Goal: Task Accomplishment & Management: Manage account settings

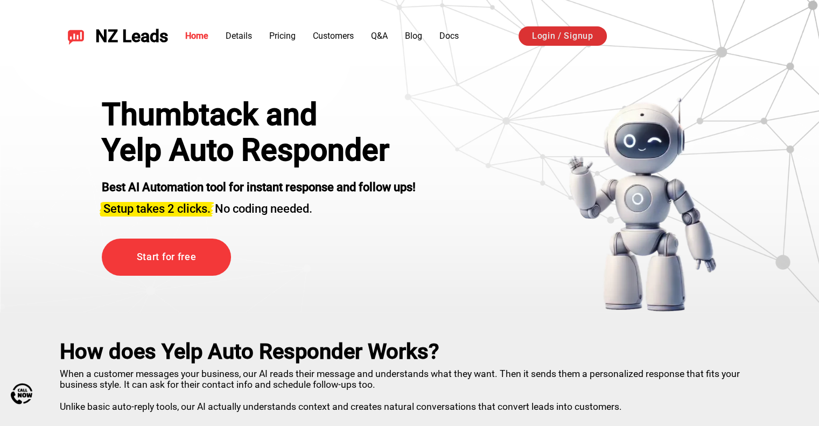
click at [594, 41] on link "Login / Signup" at bounding box center [562, 35] width 88 height 19
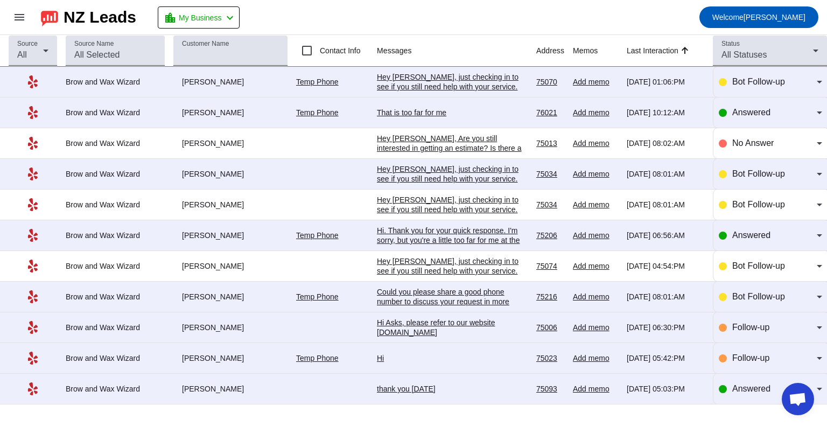
scroll to position [60, 0]
click at [22, 18] on mat-icon "menu" at bounding box center [19, 17] width 13 height 13
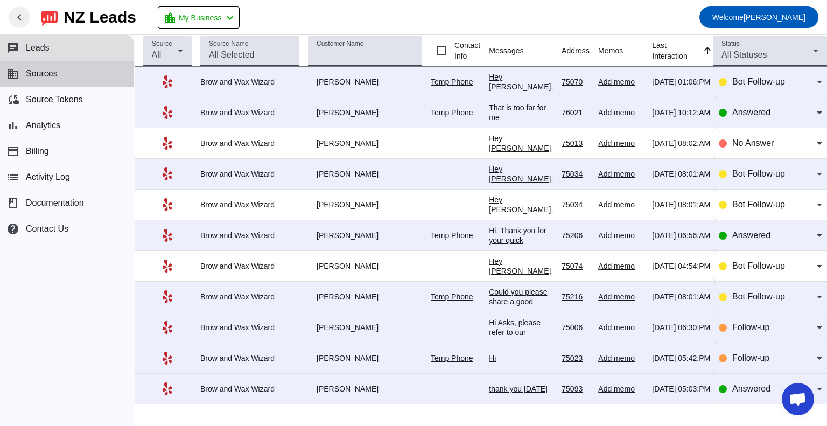
click at [53, 73] on span "Sources" at bounding box center [42, 74] width 32 height 10
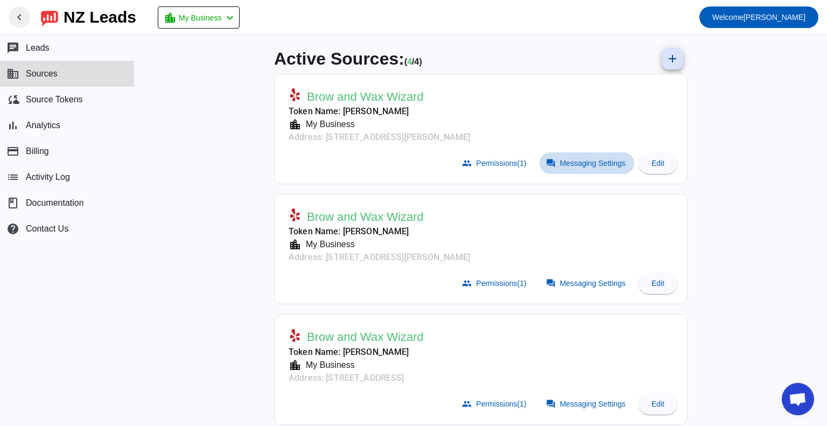
click at [562, 162] on span "Messaging Settings" at bounding box center [593, 163] width 66 height 9
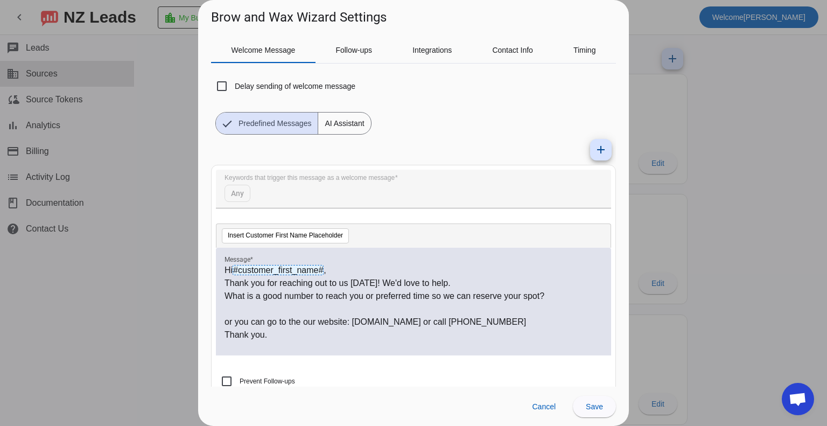
scroll to position [45, 0]
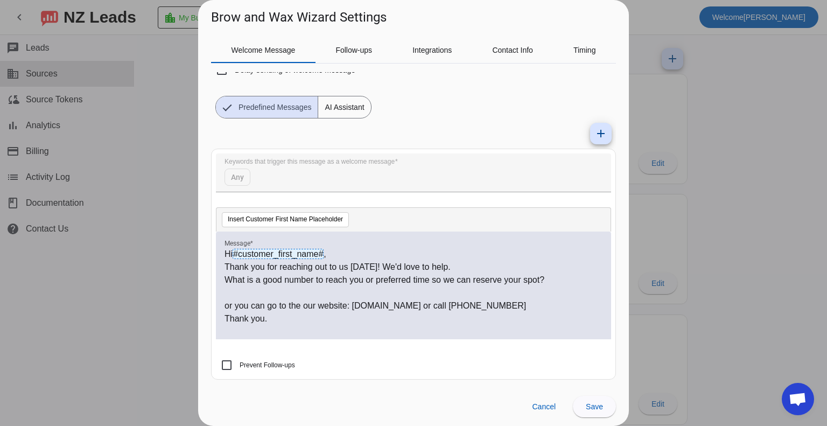
click at [330, 319] on p "Thank you." at bounding box center [414, 318] width 378 height 13
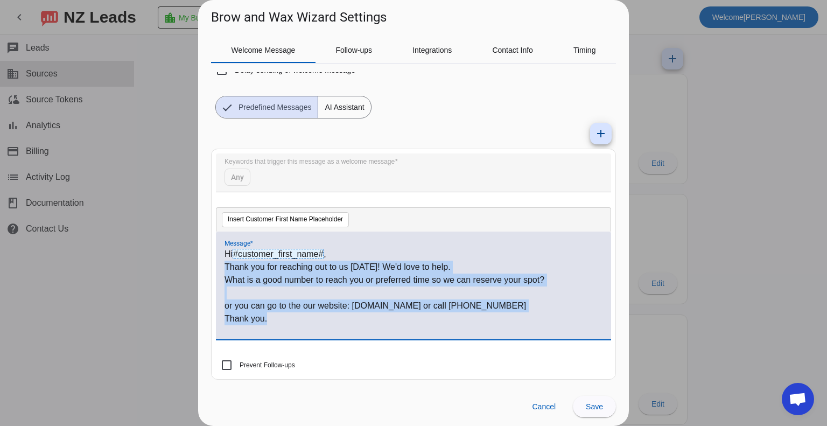
drag, startPoint x: 271, startPoint y: 317, endPoint x: 222, endPoint y: 267, distance: 70.1
click at [222, 267] on div "Hi #customer_first_name# , Thank you for reaching out to us [DATE]! We'd love t…" at bounding box center [413, 286] width 395 height 108
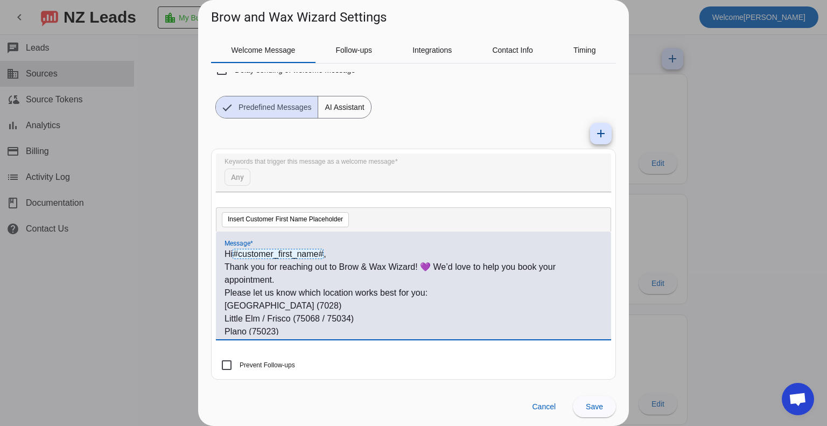
scroll to position [0, 0]
click at [229, 293] on p "Please let us know which location works best for you:" at bounding box center [414, 292] width 378 height 13
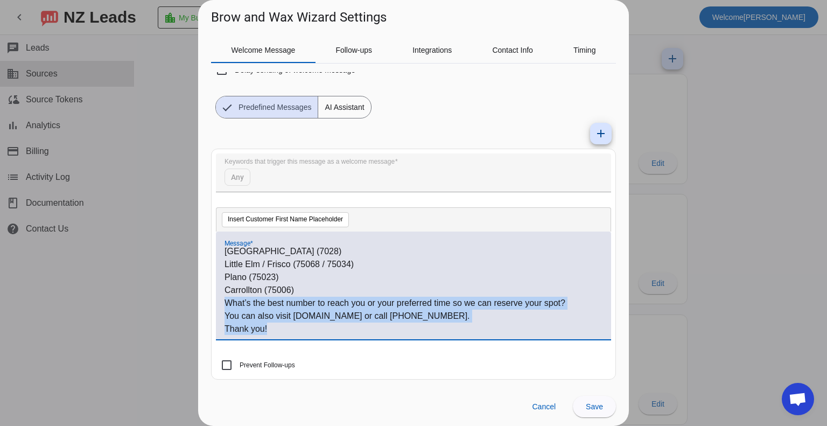
drag, startPoint x: 274, startPoint y: 330, endPoint x: 226, endPoint y: 307, distance: 53.2
click at [226, 307] on div "Hi #customer_first_name# , Thank you for reaching out to Brow & Wax Wizard! 💜 W…" at bounding box center [414, 291] width 378 height 87
click at [272, 321] on p "You can also visit [DOMAIN_NAME] or call [PHONE_NUMBER]." at bounding box center [414, 316] width 378 height 13
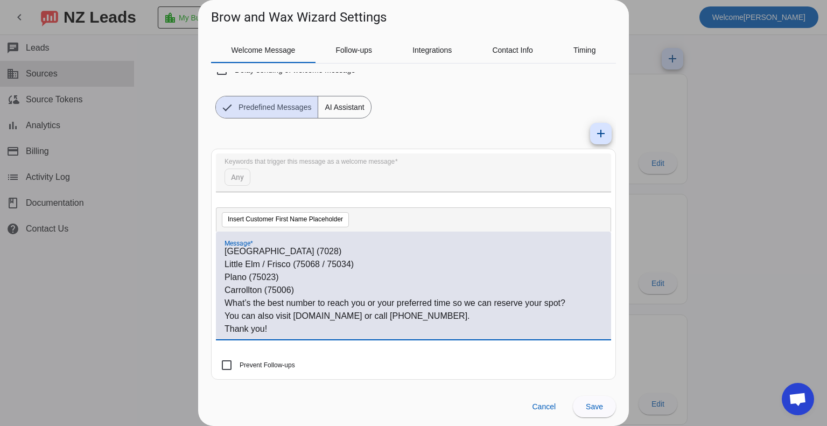
drag, startPoint x: 493, startPoint y: 315, endPoint x: 223, endPoint y: 300, distance: 269.6
click at [223, 300] on div "Hi #customer_first_name# , Thank you for reaching out to Brow & Wax Wizard! 💜 W…" at bounding box center [413, 286] width 395 height 108
copy div "What’s the best number to reach you or your preferred time so we can reserve yo…"
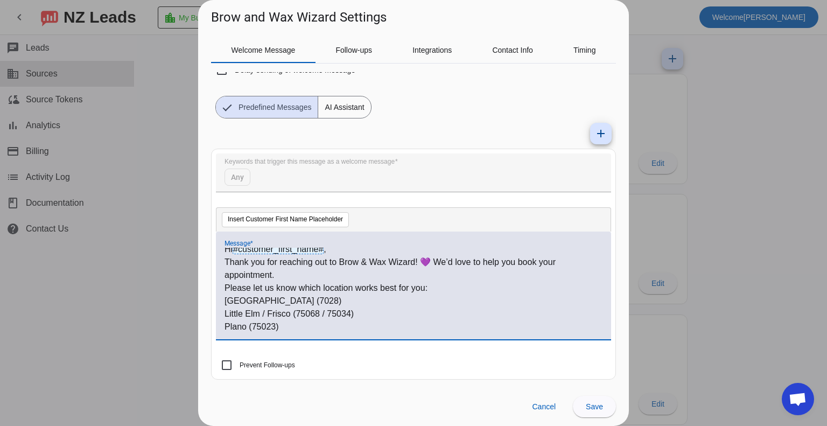
scroll to position [0, 0]
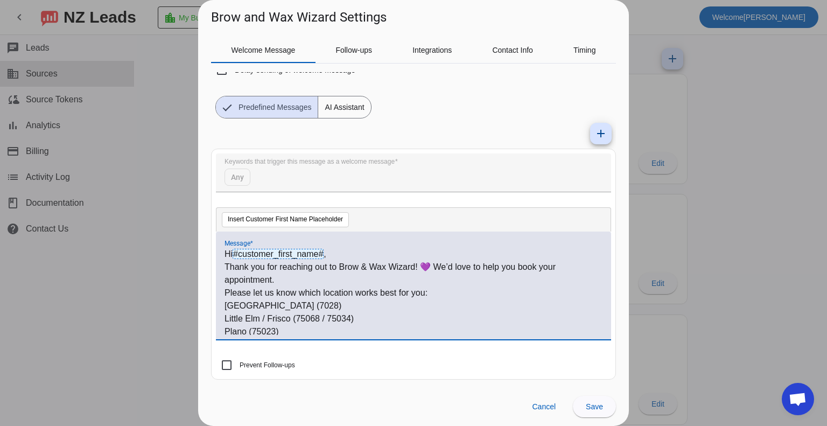
click at [293, 273] on p "Thank you for reaching out to Brow & Wax Wizard! 💜 We’d love to help you book y…" at bounding box center [414, 274] width 378 height 26
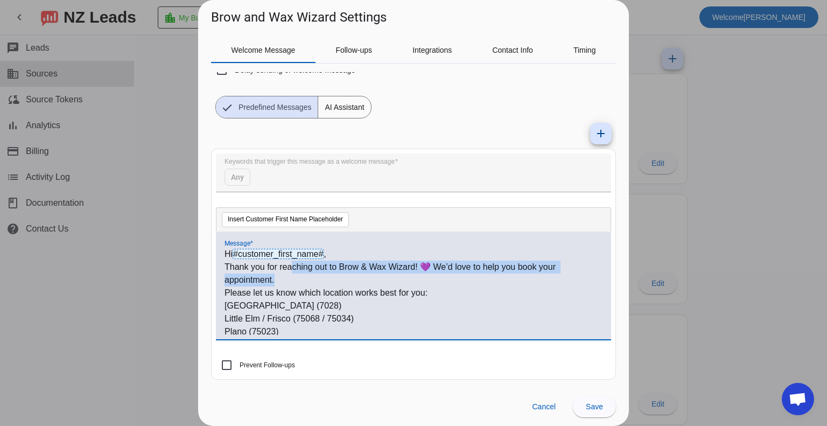
click at [276, 279] on p "Thank you for reaching out to Brow & Wax Wizard! 💜 We’d love to help you book y…" at bounding box center [414, 274] width 378 height 26
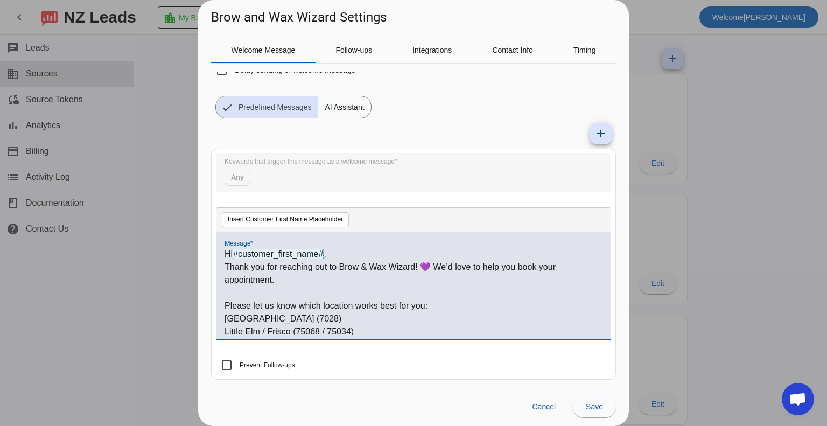
scroll to position [2, 0]
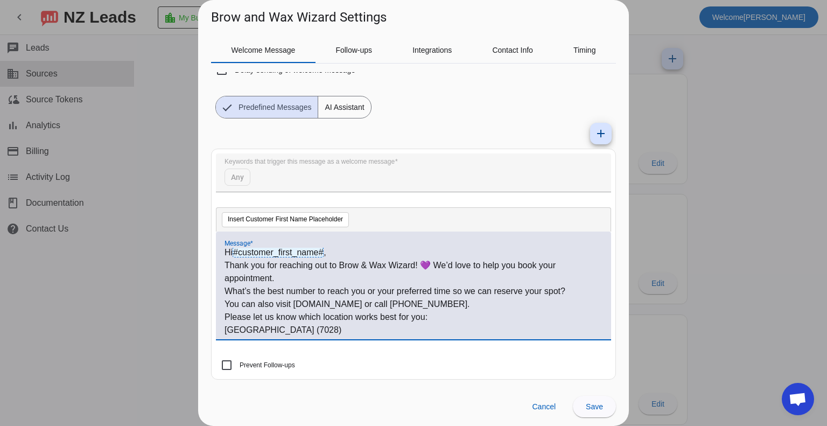
click at [226, 303] on p "You can also visit [DOMAIN_NAME] or call [PHONE_NUMBER]." at bounding box center [414, 304] width 378 height 13
click at [475, 304] on p "You can also visit [DOMAIN_NAME] or call [PHONE_NUMBER]." at bounding box center [414, 304] width 378 height 13
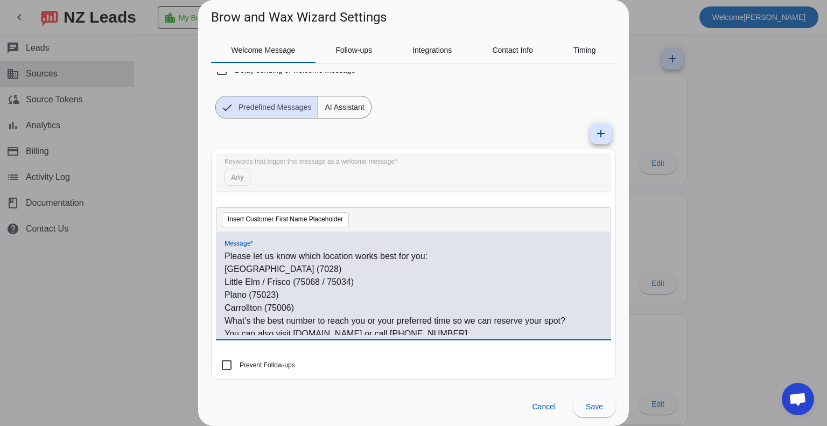
scroll to position [93, 0]
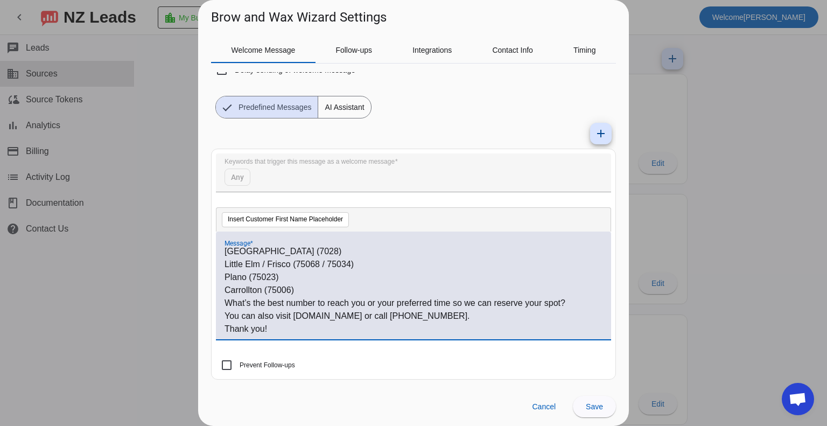
drag, startPoint x: 481, startPoint y: 317, endPoint x: 220, endPoint y: 300, distance: 261.7
click at [220, 300] on div "Hi #customer_first_name# , Thank you for reaching out to Brow & Wax Wizard! 💜 W…" at bounding box center [413, 286] width 395 height 108
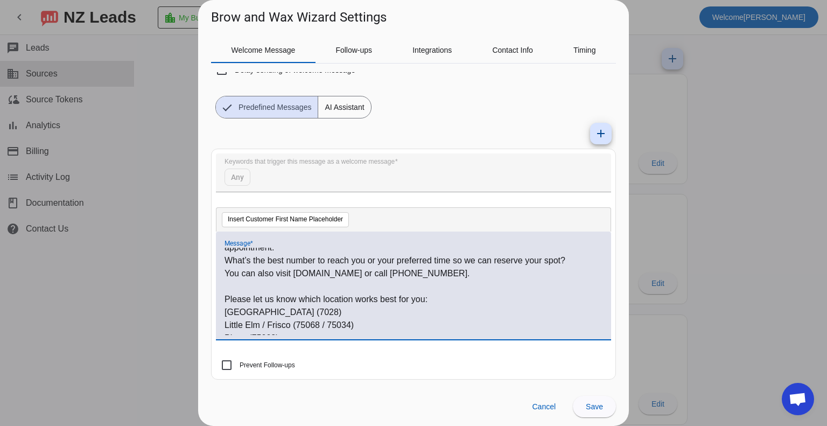
scroll to position [13, 0]
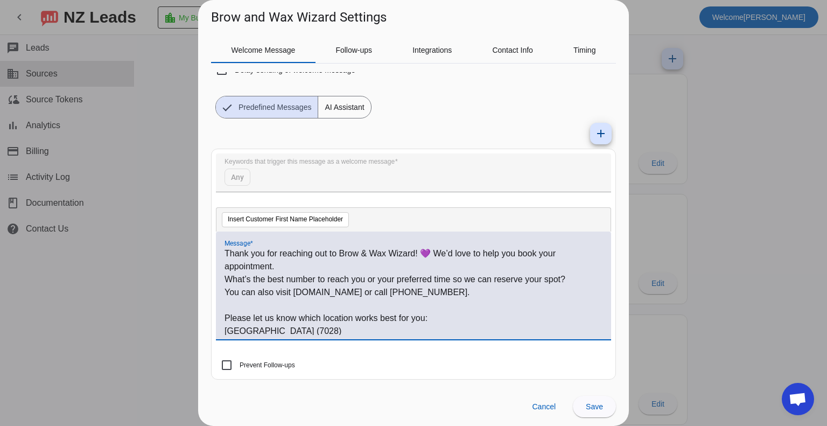
click at [289, 331] on p "[GEOGRAPHIC_DATA] (7028)" at bounding box center [414, 331] width 378 height 13
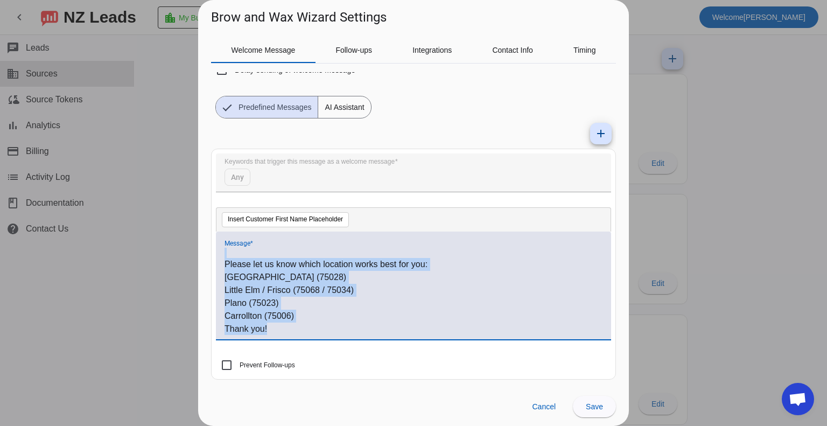
scroll to position [0, 0]
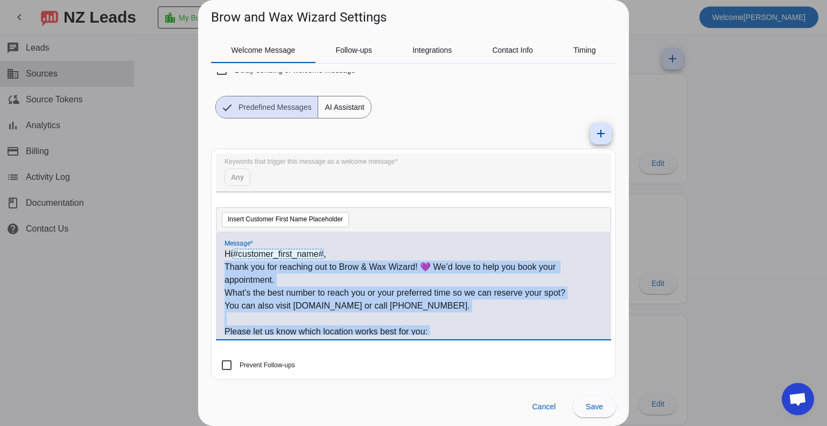
drag, startPoint x: 274, startPoint y: 330, endPoint x: 216, endPoint y: 267, distance: 85.4
click at [216, 267] on div "Hi #customer_first_name# , Thank you for reaching out to Brow & Wax Wizard! 💜 W…" at bounding box center [413, 286] width 395 height 108
copy div "Thank you for reaching out to Brow & Wax Wizard! 💜 We’d love to help you book y…"
click at [604, 402] on span at bounding box center [594, 407] width 43 height 26
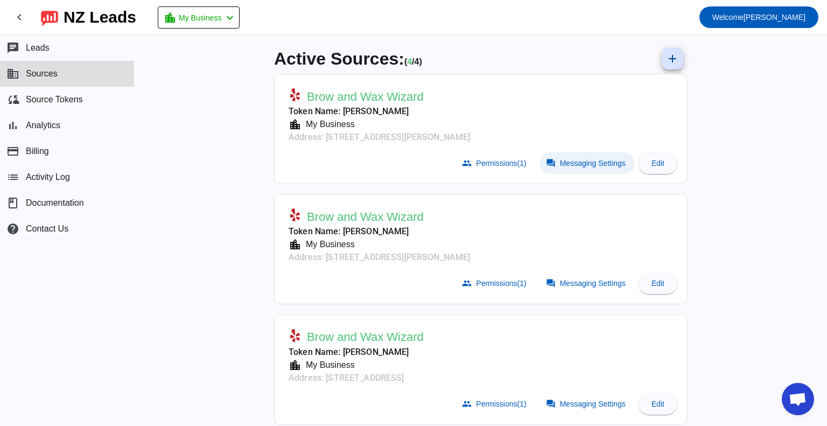
click at [599, 163] on span "Messaging Settings" at bounding box center [593, 163] width 66 height 9
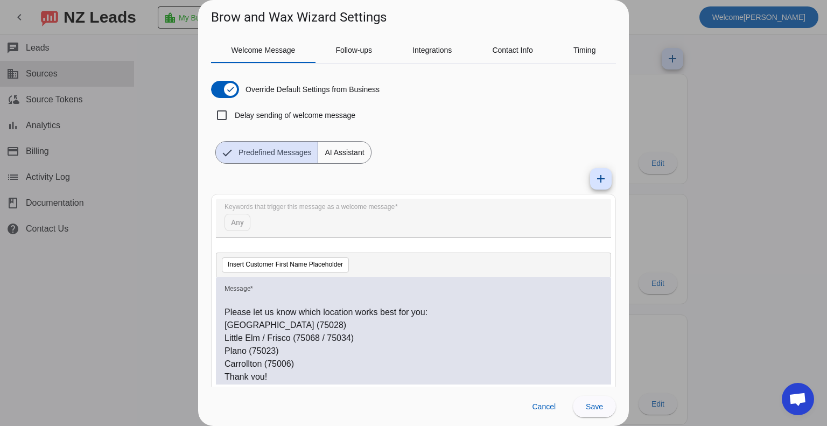
scroll to position [67, 0]
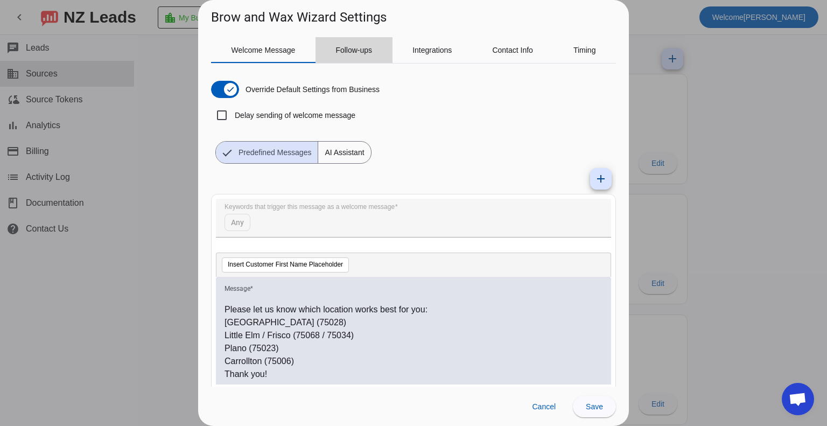
click at [368, 53] on span "Follow-ups" at bounding box center [353, 50] width 37 height 8
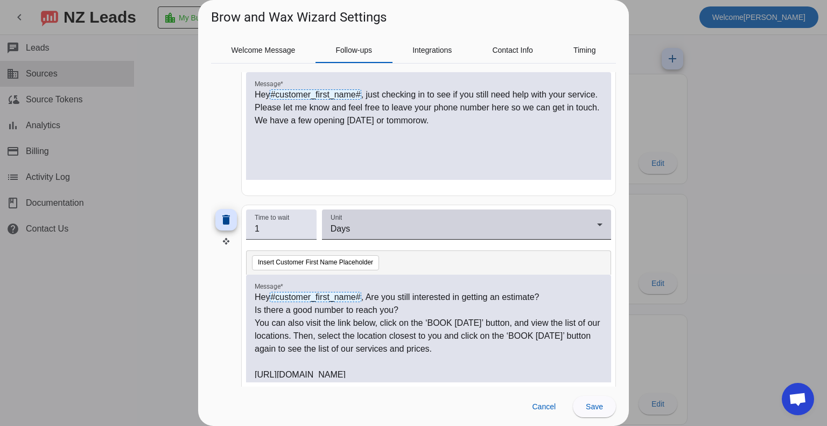
scroll to position [200, 0]
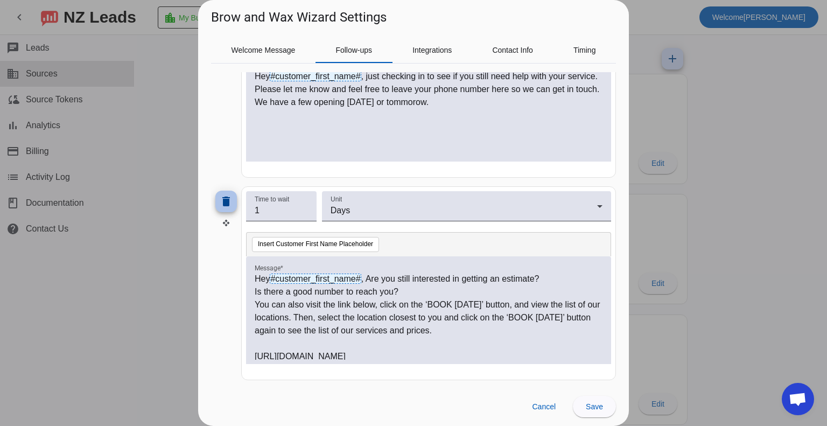
click at [229, 204] on mat-icon "delete" at bounding box center [226, 201] width 13 height 13
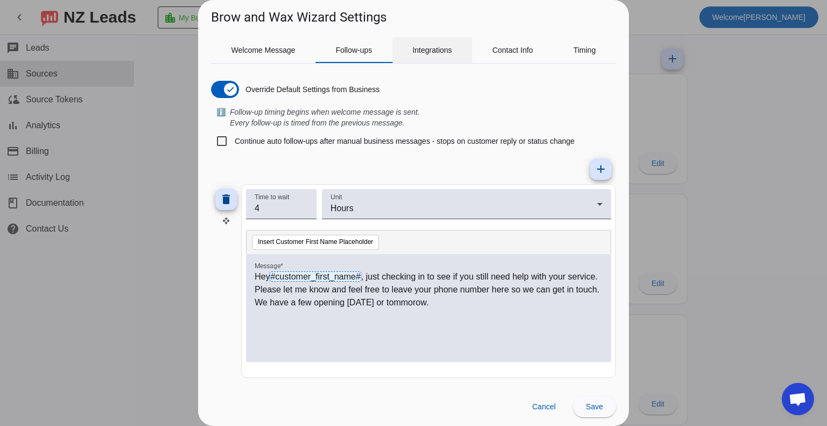
click at [439, 50] on span "Integrations" at bounding box center [431, 50] width 39 height 8
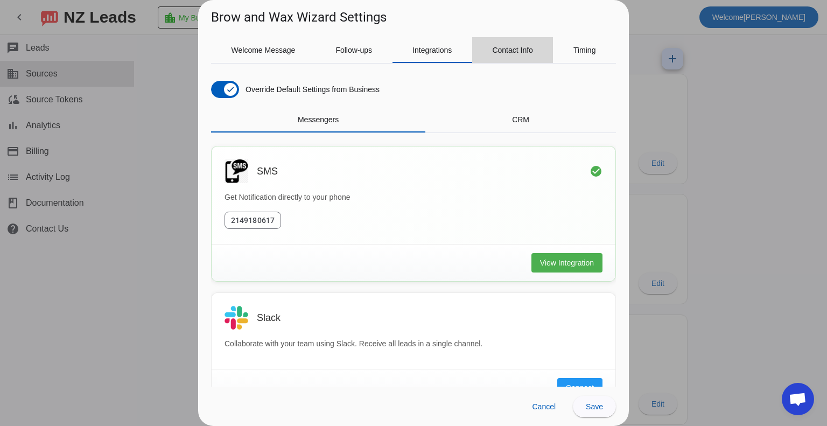
click at [517, 51] on span "Contact Info" at bounding box center [512, 50] width 41 height 8
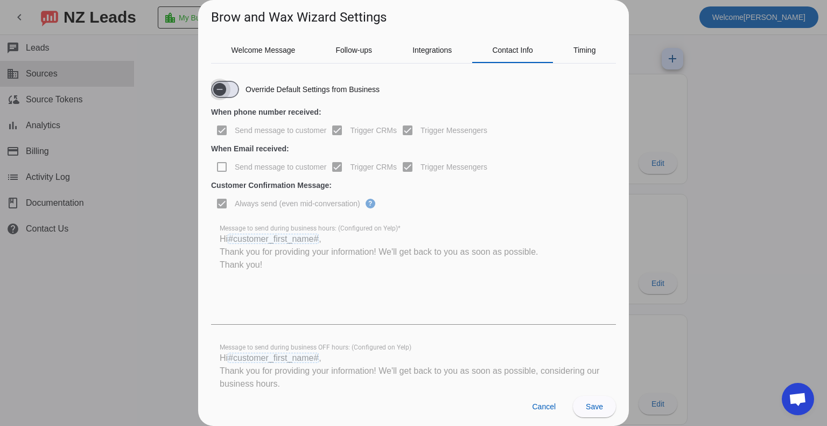
click at [228, 90] on span "button" at bounding box center [220, 90] width 22 height 22
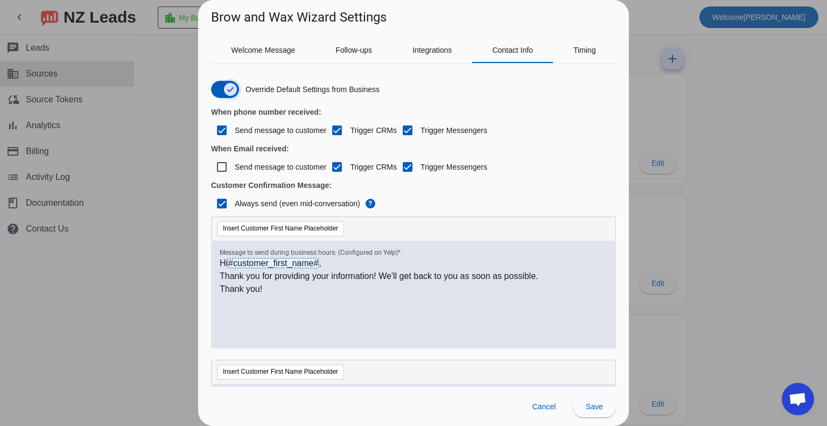
click at [228, 90] on icon "button" at bounding box center [230, 89] width 9 height 9
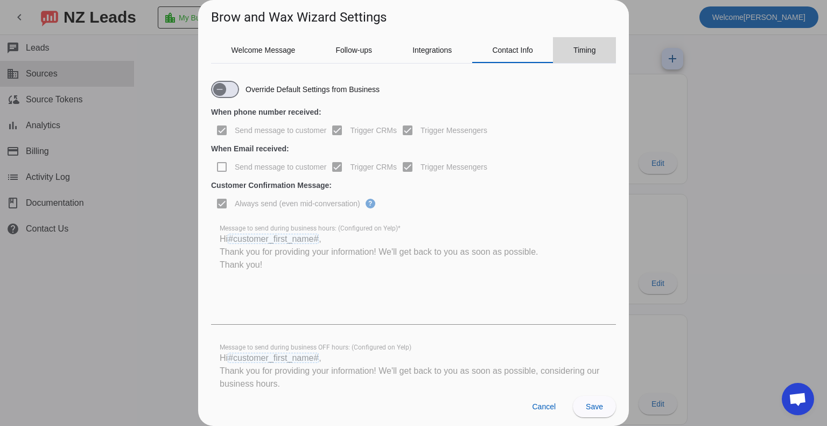
click at [590, 50] on span "Timing" at bounding box center [584, 50] width 23 height 8
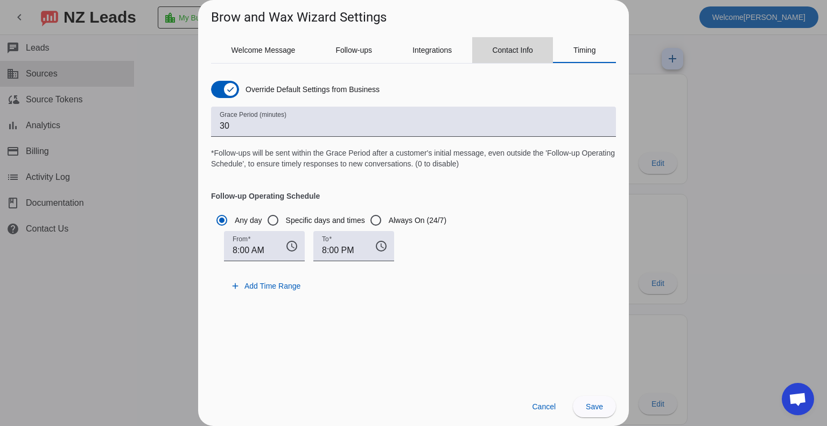
click at [508, 52] on span "Contact Info" at bounding box center [512, 50] width 41 height 8
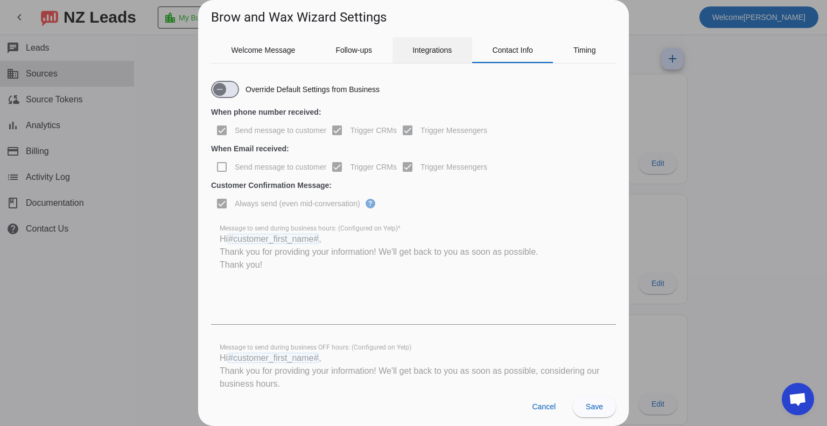
click at [418, 51] on span "Integrations" at bounding box center [431, 50] width 39 height 8
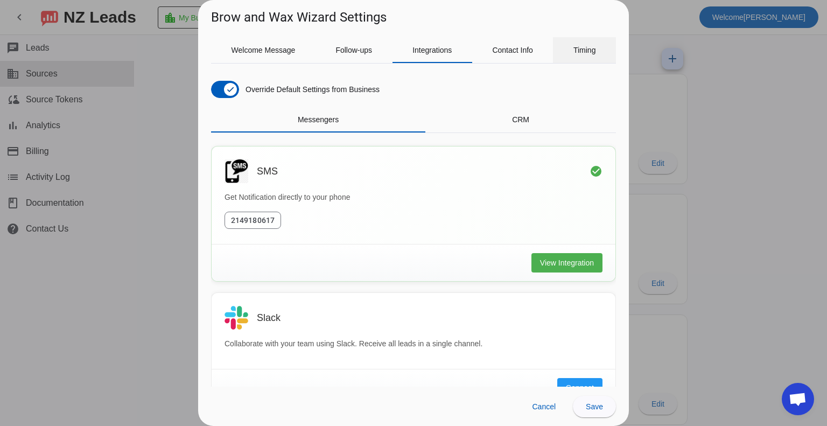
click at [588, 51] on span "Timing" at bounding box center [584, 50] width 23 height 8
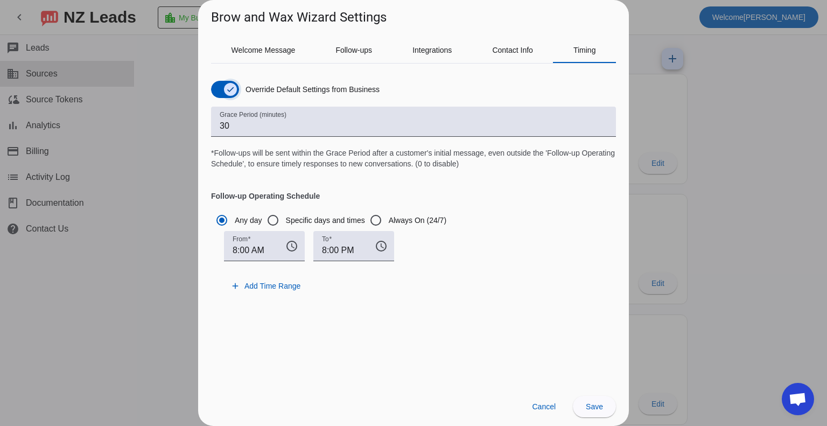
click at [220, 86] on span "button" at bounding box center [231, 90] width 22 height 22
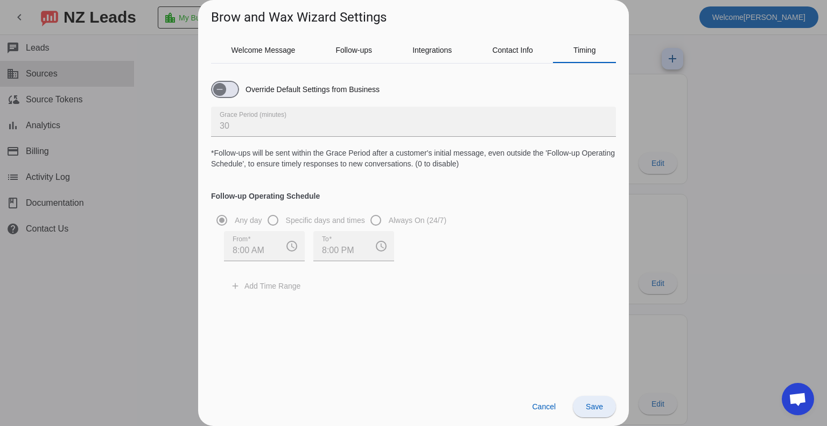
click at [605, 411] on span at bounding box center [594, 407] width 43 height 26
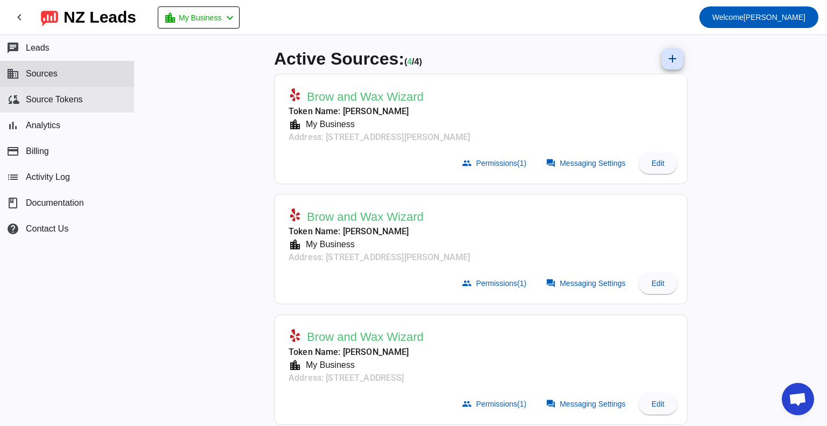
click at [73, 93] on button "cloud_sync Source Tokens" at bounding box center [67, 100] width 134 height 26
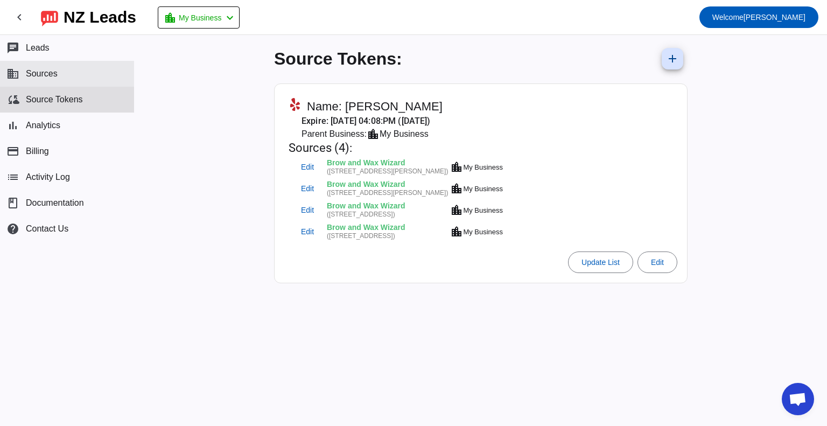
click at [40, 71] on span "Sources" at bounding box center [42, 74] width 32 height 10
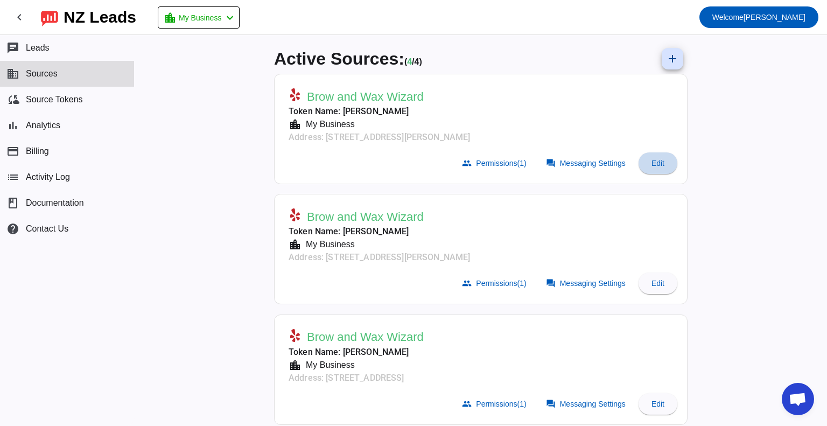
click at [655, 168] on span at bounding box center [658, 163] width 39 height 26
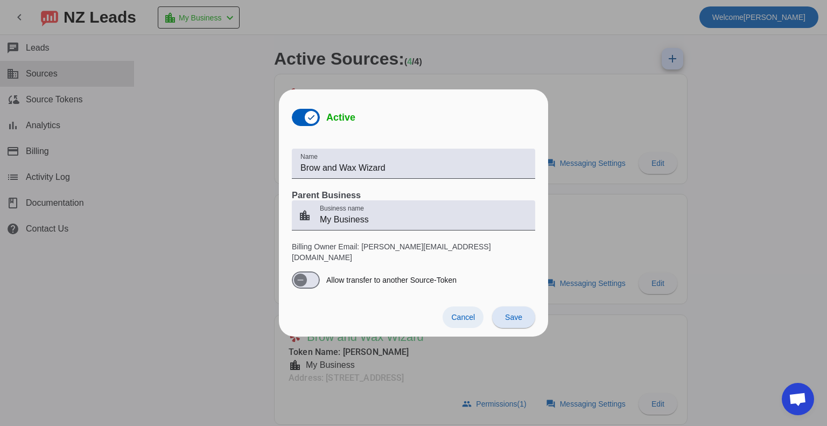
click at [465, 317] on span at bounding box center [463, 317] width 41 height 22
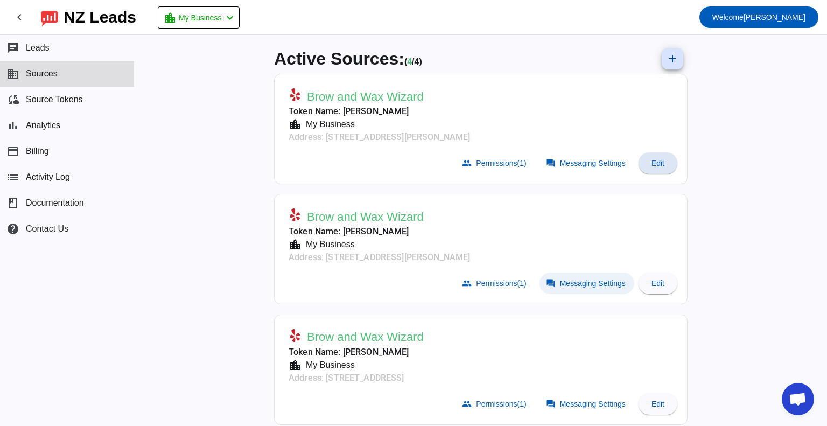
click at [586, 279] on span "Messaging Settings" at bounding box center [593, 283] width 66 height 9
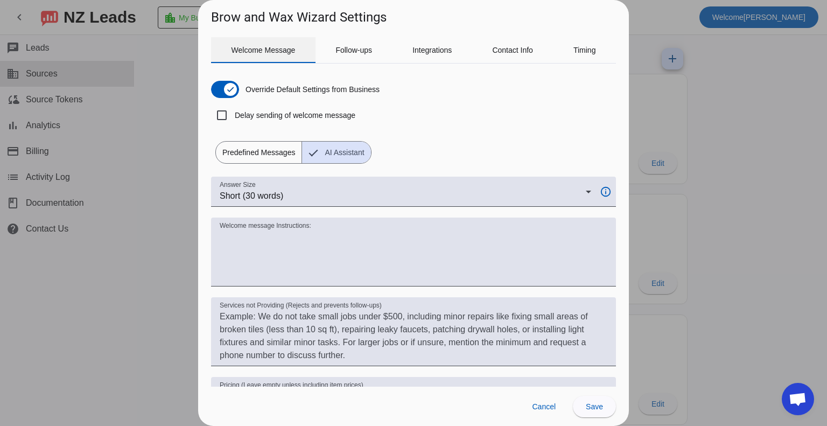
click at [276, 50] on span "Welcome Message" at bounding box center [264, 50] width 64 height 8
click at [247, 153] on span "Predefined Messages" at bounding box center [259, 153] width 86 height 22
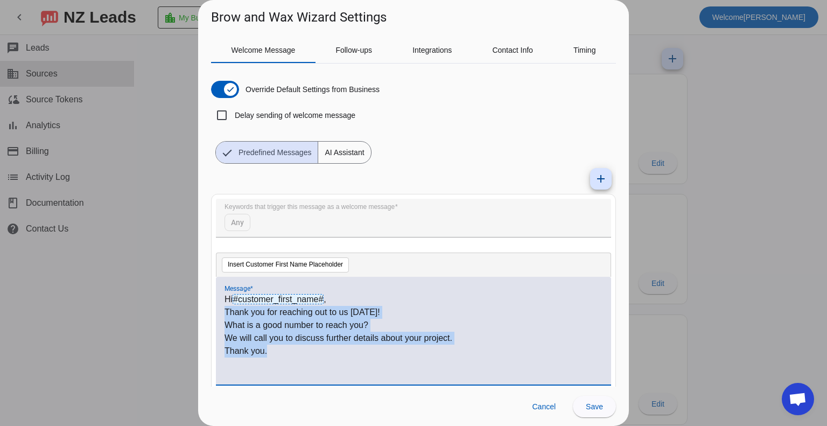
drag, startPoint x: 281, startPoint y: 359, endPoint x: 223, endPoint y: 316, distance: 71.2
click at [223, 316] on div "Hi #customer_first_name# , Thank you for reaching out to us [DATE]! What is a g…" at bounding box center [413, 331] width 395 height 108
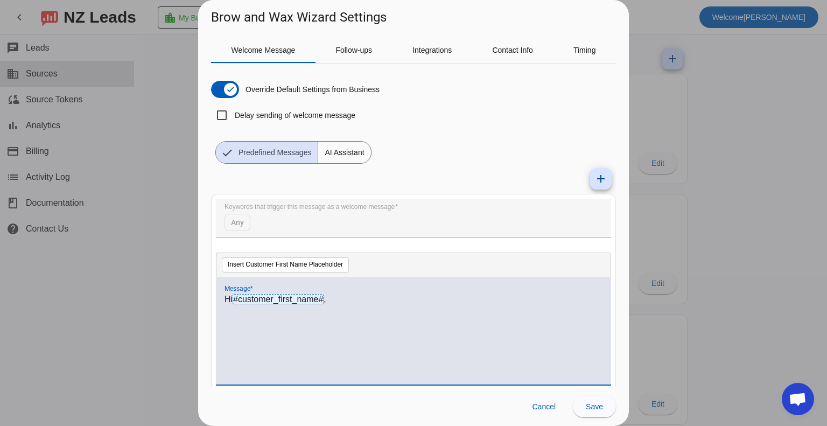
click at [252, 318] on div "Hi #customer_first_name# ," at bounding box center [414, 336] width 378 height 87
click at [546, 409] on span "Cancel" at bounding box center [544, 406] width 24 height 9
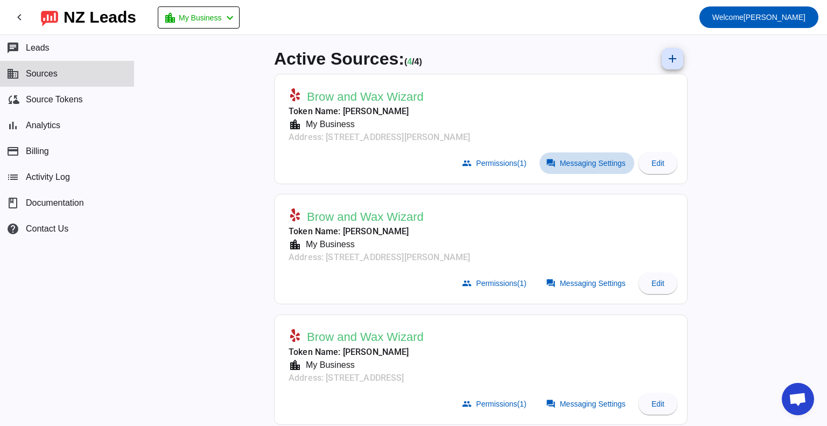
click at [594, 172] on span at bounding box center [586, 163] width 95 height 22
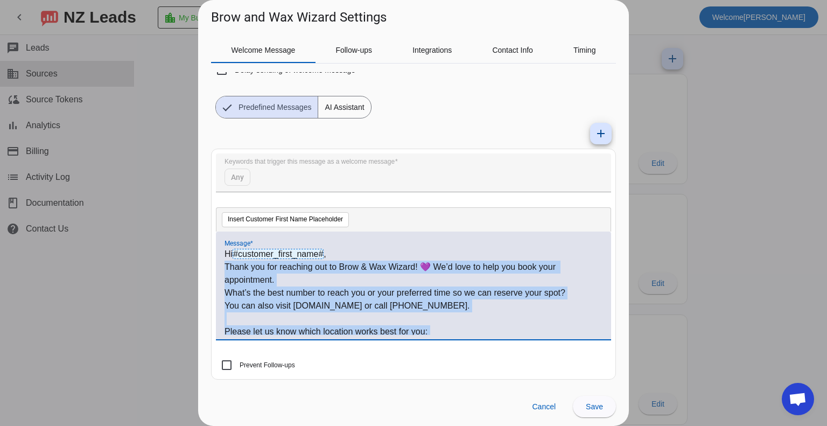
drag, startPoint x: 276, startPoint y: 331, endPoint x: 219, endPoint y: 265, distance: 87.1
click at [219, 265] on div "Hi #customer_first_name# , Thank you for reaching out to Brow & Wax Wizard! 💜 W…" at bounding box center [413, 286] width 395 height 108
copy div "Thank you for reaching out to Brow & Wax Wizard! 💜 We’d love to help you book y…"
click at [549, 409] on span "Cancel" at bounding box center [544, 406] width 24 height 9
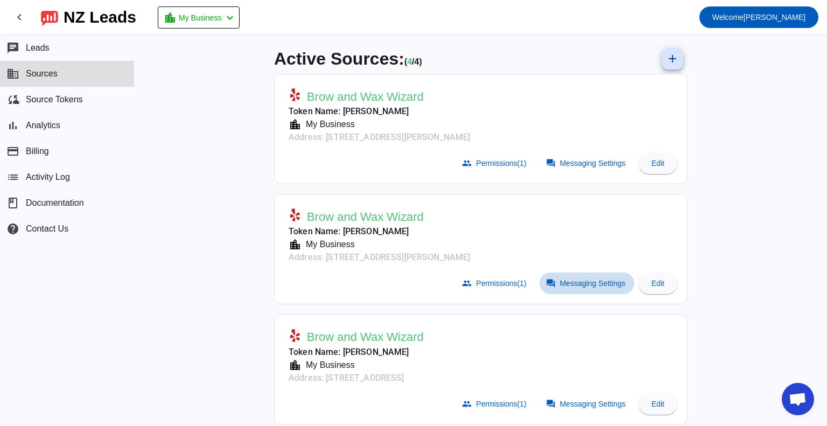
click at [588, 286] on span at bounding box center [586, 283] width 95 height 22
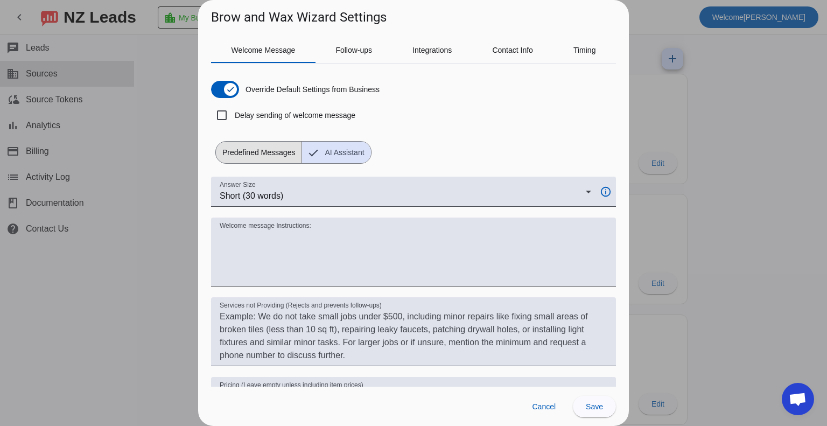
click at [266, 147] on span "Predefined Messages" at bounding box center [259, 153] width 86 height 22
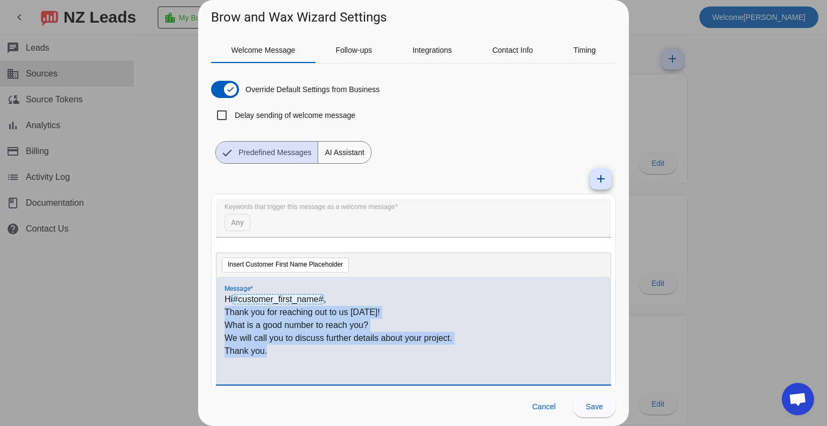
drag, startPoint x: 273, startPoint y: 355, endPoint x: 220, endPoint y: 309, distance: 70.2
click at [220, 309] on div "Hi #customer_first_name# , Thank you for reaching out to us [DATE]! What is a g…" at bounding box center [413, 331] width 395 height 108
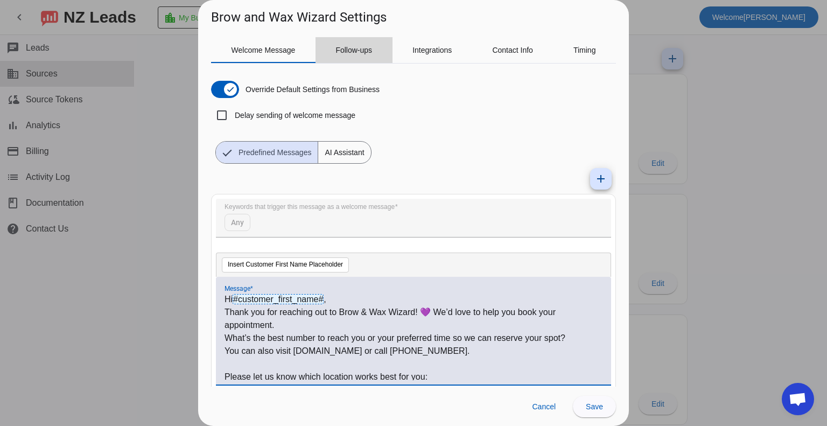
click at [364, 51] on span "Follow-ups" at bounding box center [353, 50] width 37 height 8
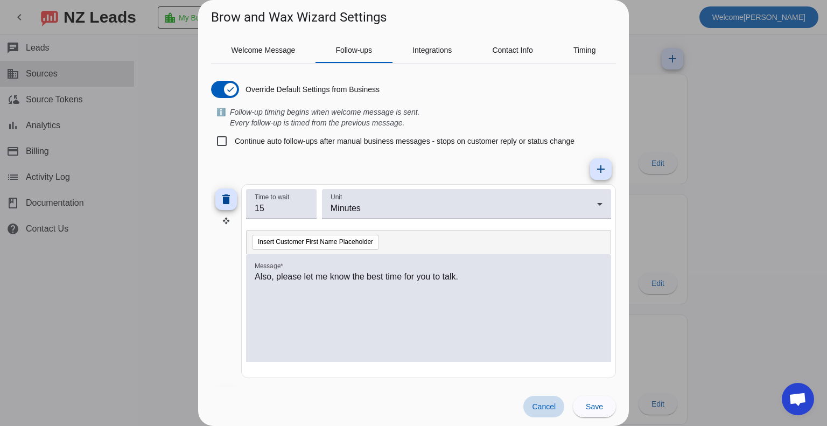
click at [543, 403] on span "Cancel" at bounding box center [544, 406] width 24 height 9
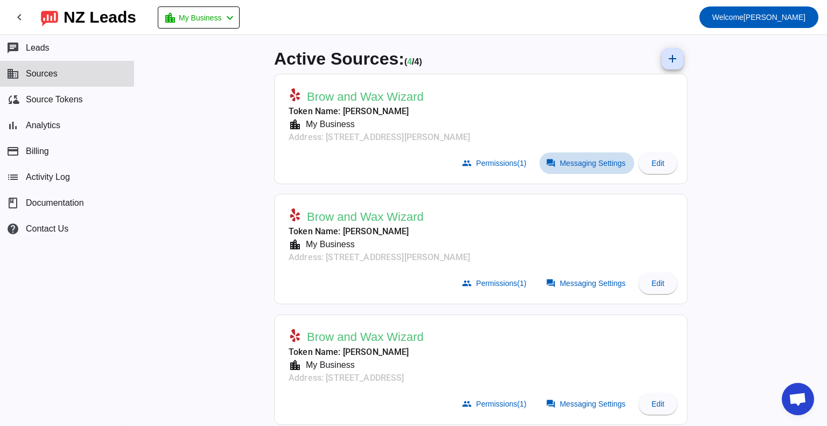
click at [575, 160] on span "Messaging Settings" at bounding box center [593, 163] width 66 height 9
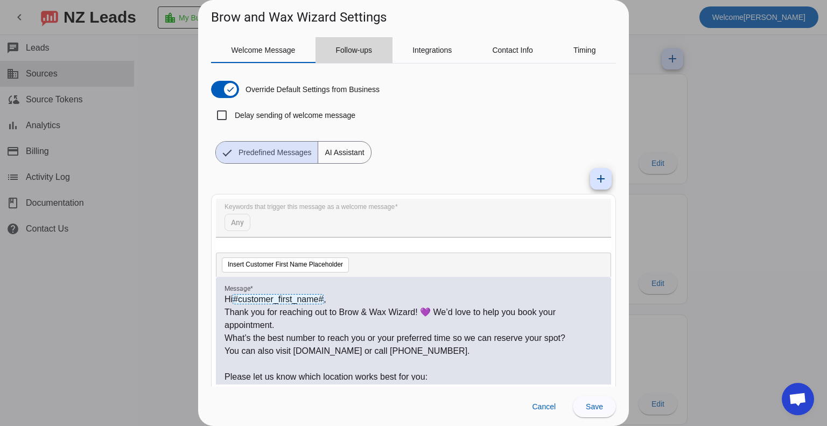
click at [356, 46] on span "Follow-ups" at bounding box center [353, 50] width 37 height 8
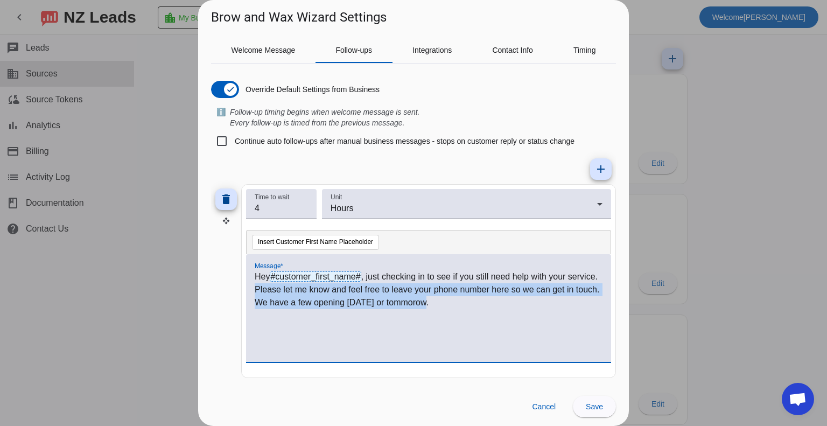
drag, startPoint x: 434, startPoint y: 307, endPoint x: 250, endPoint y: 288, distance: 184.6
click at [250, 288] on div "Hey #customer_first_name# , just checking in to see if you still need help with…" at bounding box center [428, 308] width 365 height 108
copy p "Please let me know and feel free to leave your phone number here so we can get …"
click at [431, 316] on div "Hey #customer_first_name# , just checking in to see if you still need help with…" at bounding box center [429, 313] width 348 height 87
click at [440, 310] on div "Hey #customer_first_name# , just checking in to see if you still need help with…" at bounding box center [429, 313] width 348 height 87
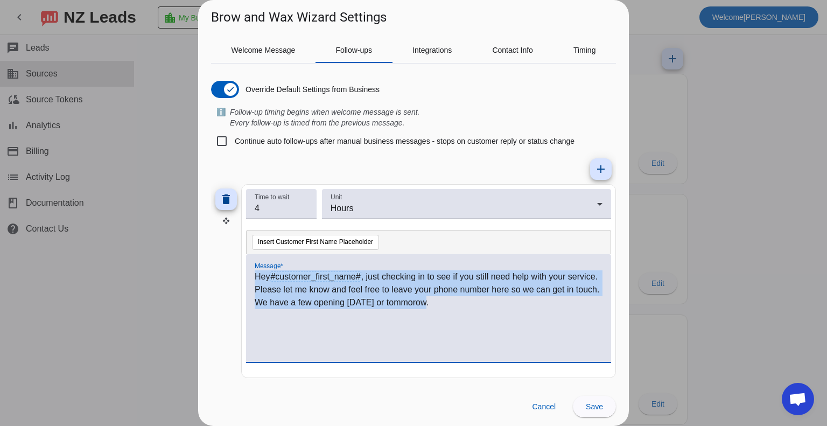
drag, startPoint x: 430, startPoint y: 303, endPoint x: 247, endPoint y: 276, distance: 185.6
click at [247, 276] on div "Hey #customer_first_name# , just checking in to see if you still need help with…" at bounding box center [428, 308] width 365 height 108
copy p "Hey #customer_first_name# , just checking in to see if you still need help with…"
click at [399, 324] on div "Hey #customer_first_name# , just checking in to see if you still need help with…" at bounding box center [429, 313] width 348 height 87
click at [428, 331] on div "Hey #customer_first_name# , just checking in to see if you still need help with…" at bounding box center [429, 313] width 348 height 87
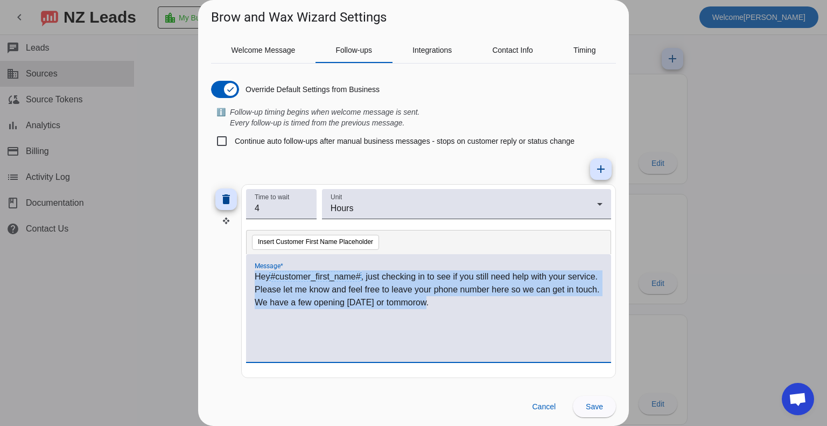
click at [462, 352] on div "Hey #customer_first_name# , just checking in to see if you still need help with…" at bounding box center [429, 313] width 348 height 87
drag, startPoint x: 436, startPoint y: 316, endPoint x: 367, endPoint y: 272, distance: 81.1
click at [367, 272] on div "Hey #customer_first_name# , just checking in to see if you still need help with…" at bounding box center [429, 313] width 348 height 87
copy p "just checking in to see if you still need help with your service. Please let me…"
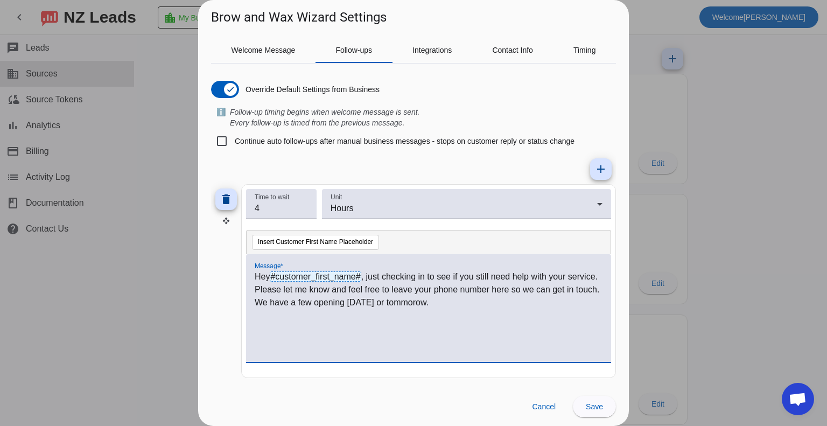
click at [750, 141] on div at bounding box center [413, 213] width 827 height 426
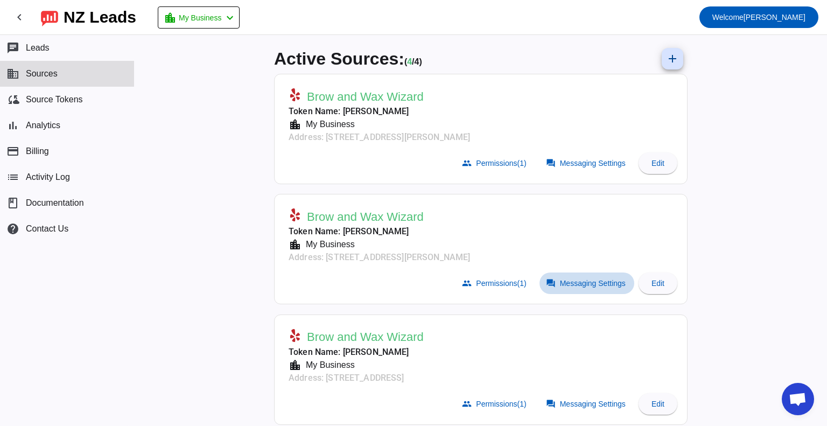
click at [595, 282] on span "Messaging Settings" at bounding box center [593, 283] width 66 height 9
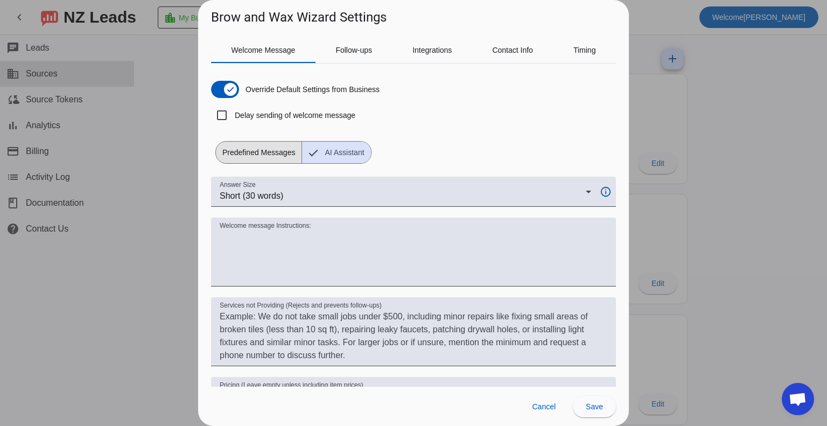
click at [256, 150] on span "Predefined Messages" at bounding box center [259, 153] width 86 height 22
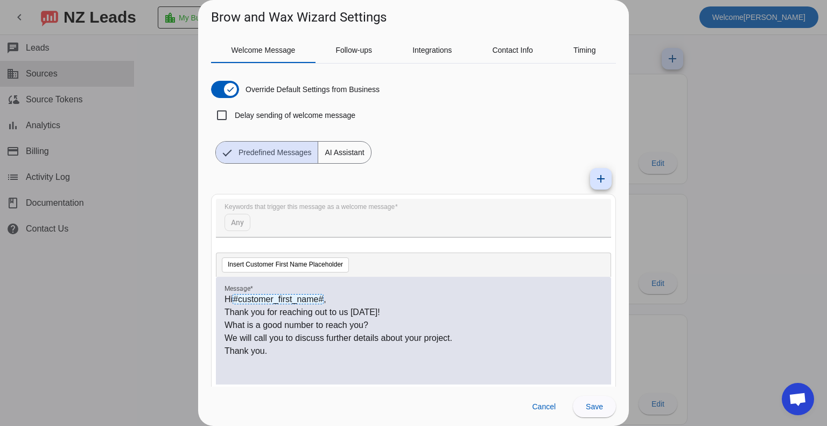
click at [288, 366] on div "Hi #customer_first_name# , Thank you for reaching out to us [DATE]! What is a g…" at bounding box center [414, 336] width 378 height 87
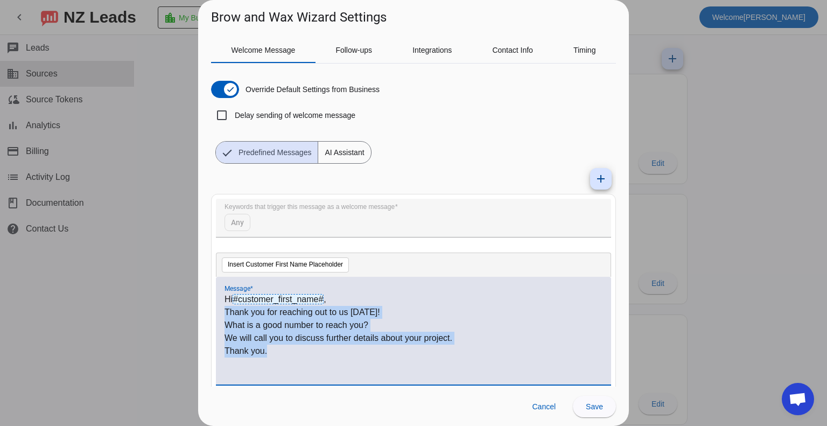
drag, startPoint x: 269, startPoint y: 353, endPoint x: 223, endPoint y: 309, distance: 63.6
click at [223, 309] on div "Hi #customer_first_name# , Thank you for reaching out to us [DATE]! What is a g…" at bounding box center [413, 331] width 395 height 108
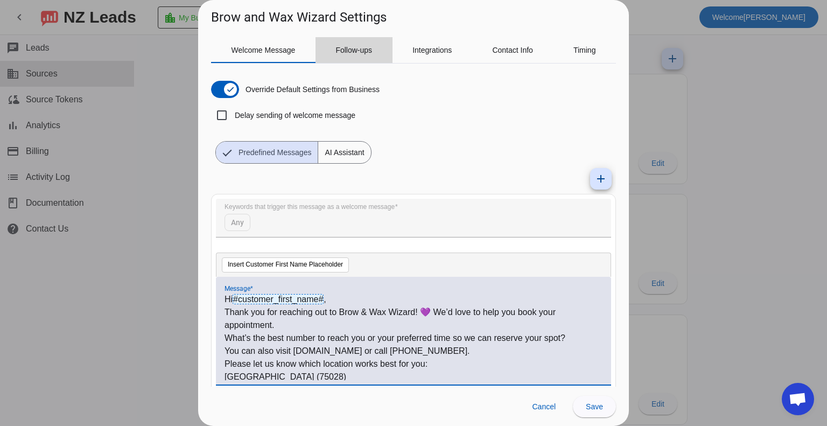
click at [370, 49] on span "Follow-ups" at bounding box center [353, 50] width 37 height 8
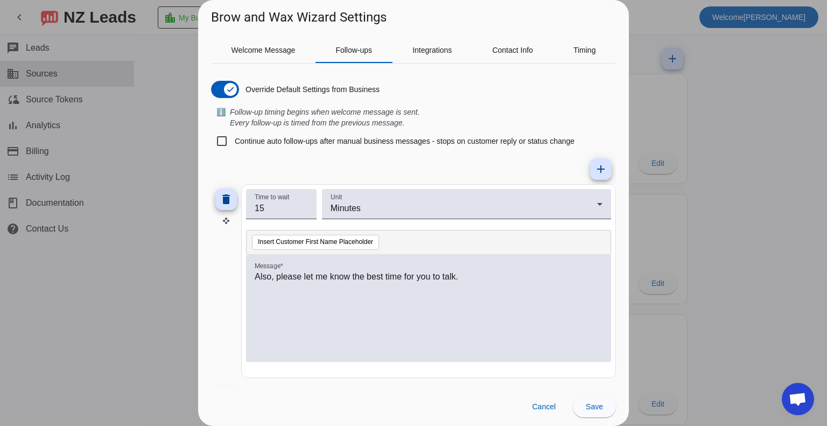
click at [436, 314] on div "Also, please let me know the best time for you to talk." at bounding box center [429, 313] width 348 height 87
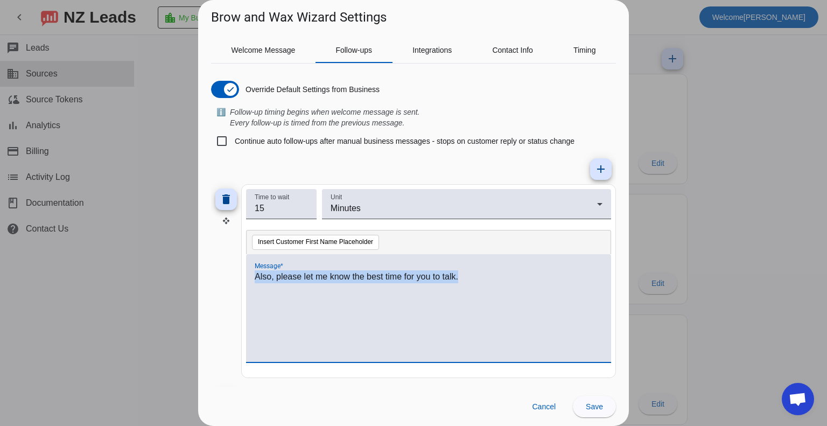
drag, startPoint x: 468, startPoint y: 276, endPoint x: 254, endPoint y: 289, distance: 215.2
click at [254, 289] on div "Also, please let me know the best time for you to talk." at bounding box center [428, 308] width 365 height 108
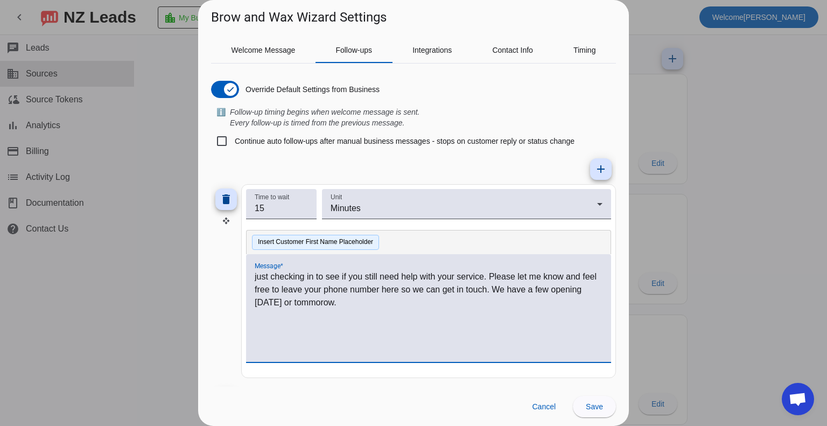
click at [351, 242] on button "Insert Customer First Name Placeholder" at bounding box center [315, 242] width 127 height 15
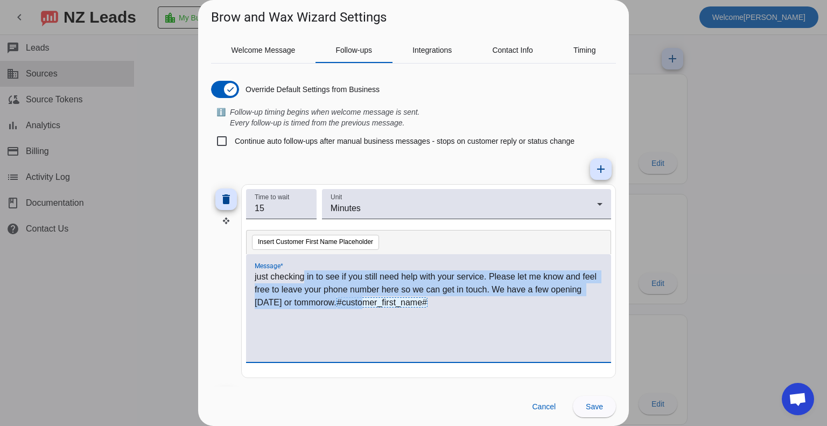
drag, startPoint x: 387, startPoint y: 305, endPoint x: 306, endPoint y: 270, distance: 87.5
click at [306, 269] on div "just checking in to see if you still need help with your service. Please let me…" at bounding box center [428, 308] width 365 height 108
drag, startPoint x: 347, startPoint y: 320, endPoint x: 356, endPoint y: 326, distance: 11.2
click at [348, 322] on div "just checking in to see if you still need help with your service. Please let me…" at bounding box center [429, 313] width 348 height 87
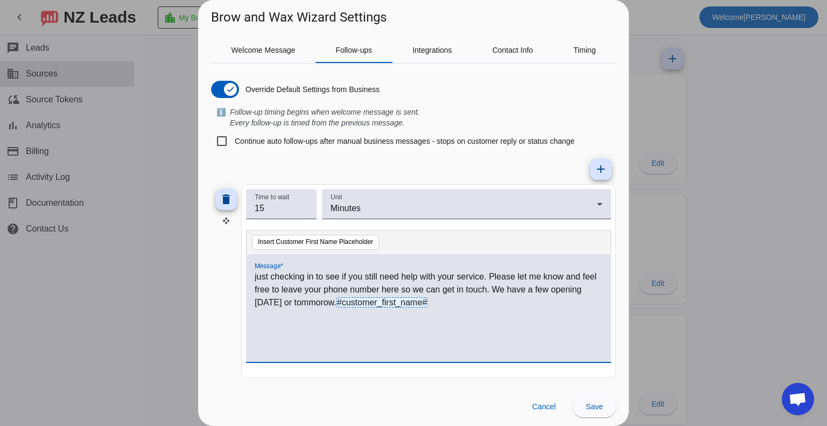
click at [485, 306] on p "just checking in to see if you still need help with your service. Please let me…" at bounding box center [429, 289] width 348 height 39
click at [481, 305] on p "just checking in to see if you still need help with your service. Please let me…" at bounding box center [429, 289] width 348 height 39
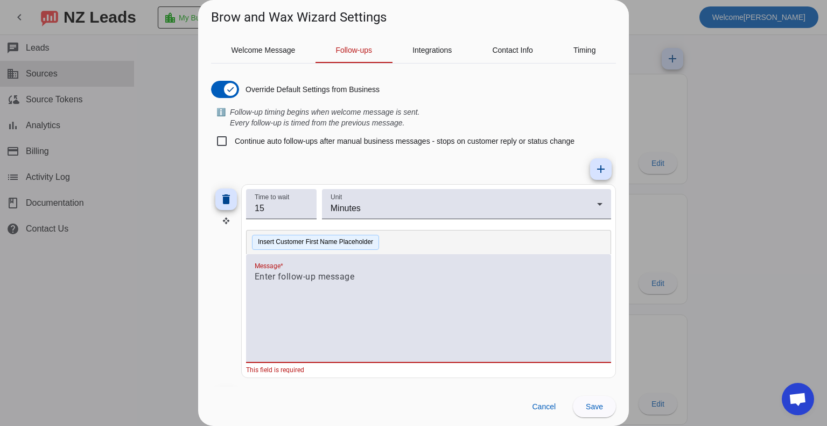
click at [288, 240] on button "Insert Customer First Name Placeholder" at bounding box center [315, 242] width 127 height 15
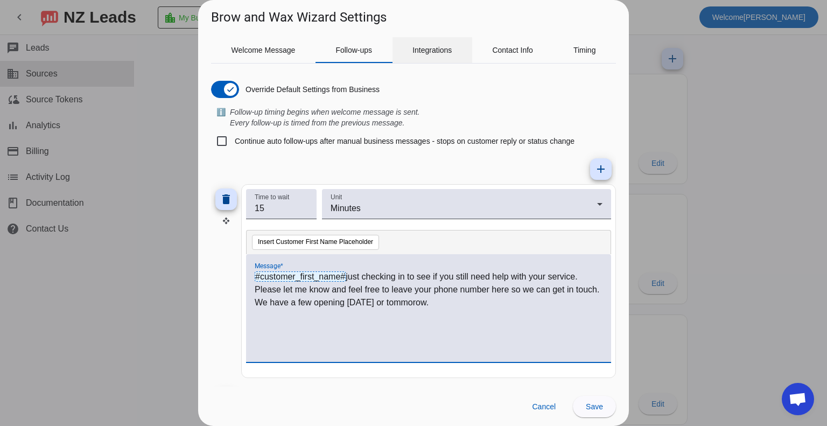
click at [435, 50] on span "Integrations" at bounding box center [431, 50] width 39 height 8
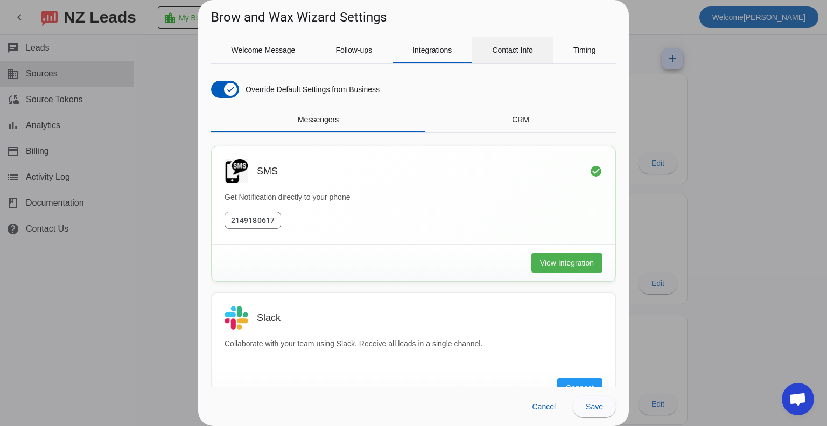
click at [518, 50] on span "Contact Info" at bounding box center [512, 50] width 41 height 8
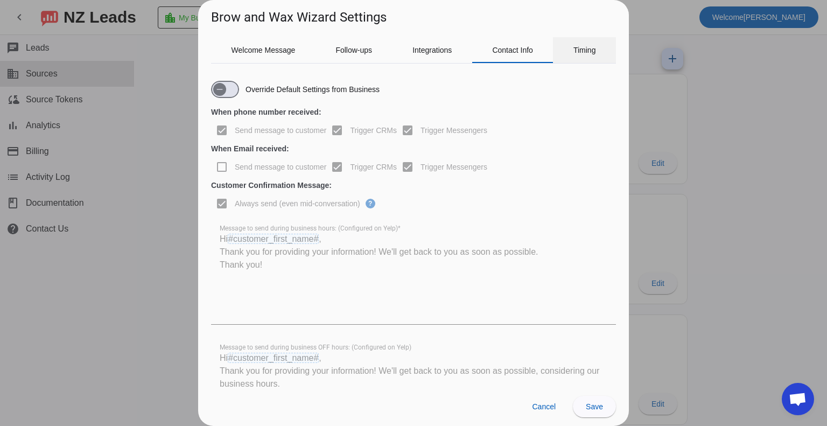
click at [567, 47] on div "Timing" at bounding box center [584, 50] width 63 height 26
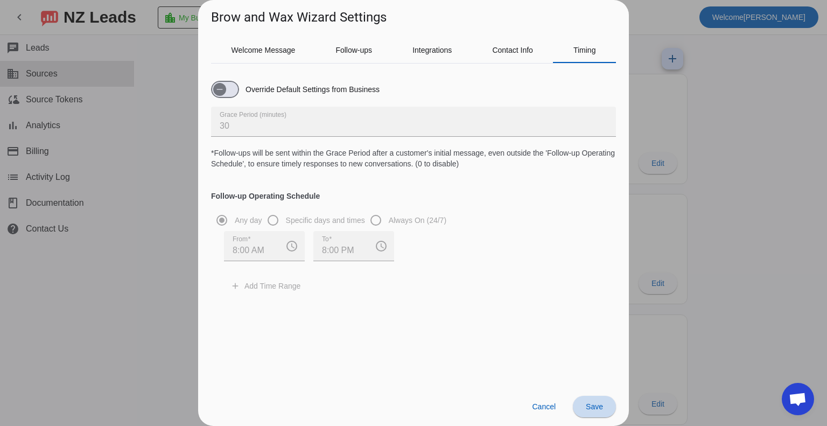
click at [591, 406] on span "Save" at bounding box center [594, 406] width 17 height 9
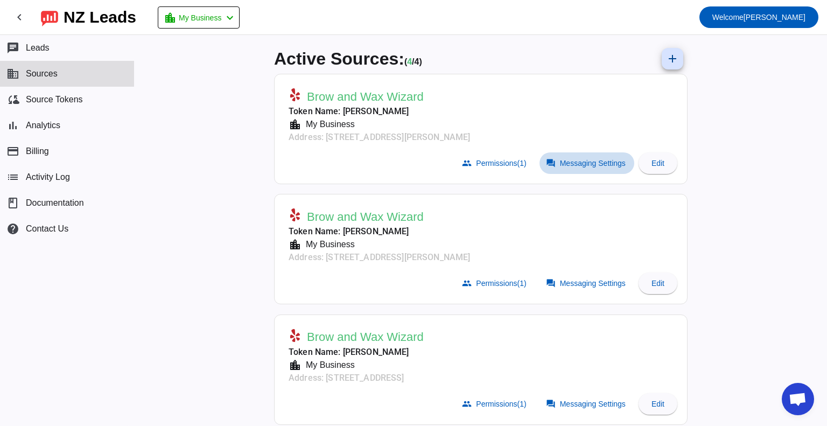
click at [594, 167] on span at bounding box center [586, 163] width 95 height 22
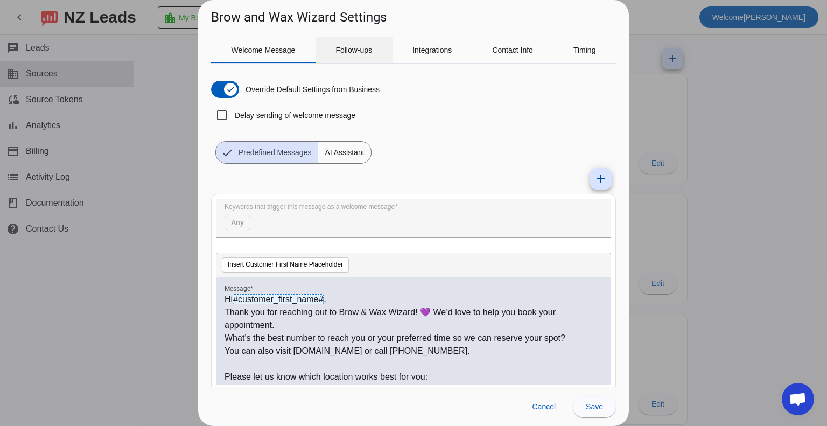
click at [367, 49] on span "Follow-ups" at bounding box center [353, 50] width 37 height 8
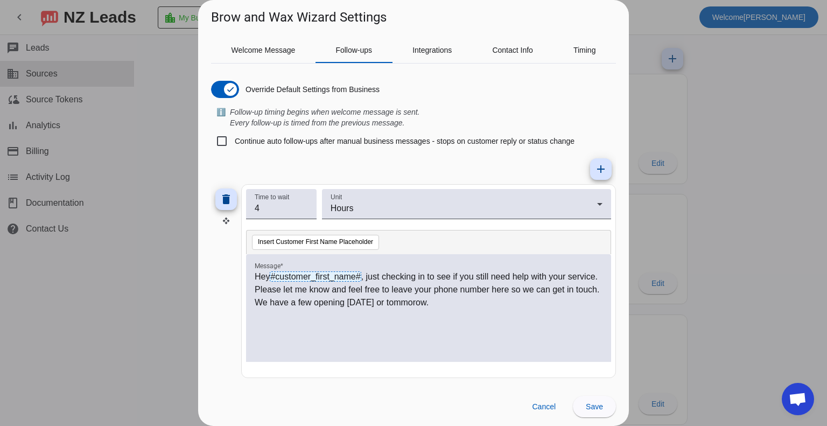
click at [716, 134] on div at bounding box center [413, 213] width 827 height 426
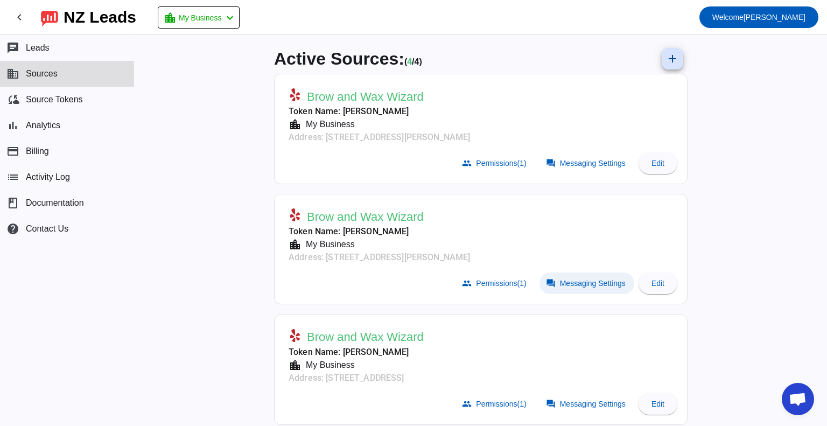
click at [576, 282] on span "Messaging Settings" at bounding box center [593, 283] width 66 height 9
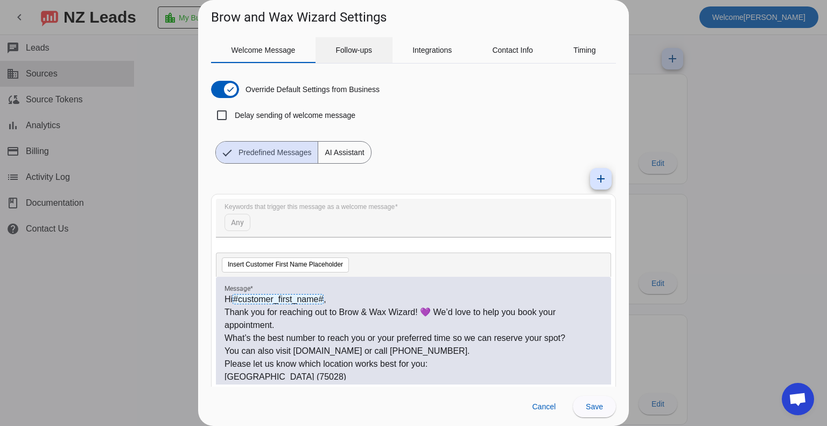
click at [368, 54] on span "Follow-ups" at bounding box center [353, 50] width 37 height 26
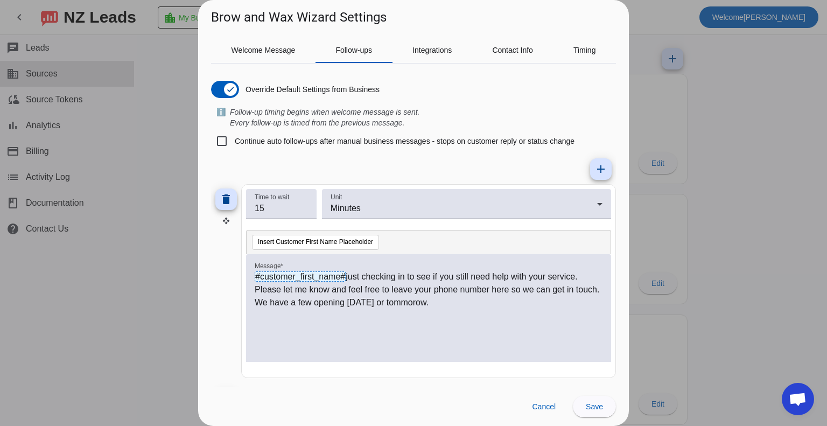
click at [779, 243] on div at bounding box center [413, 213] width 827 height 426
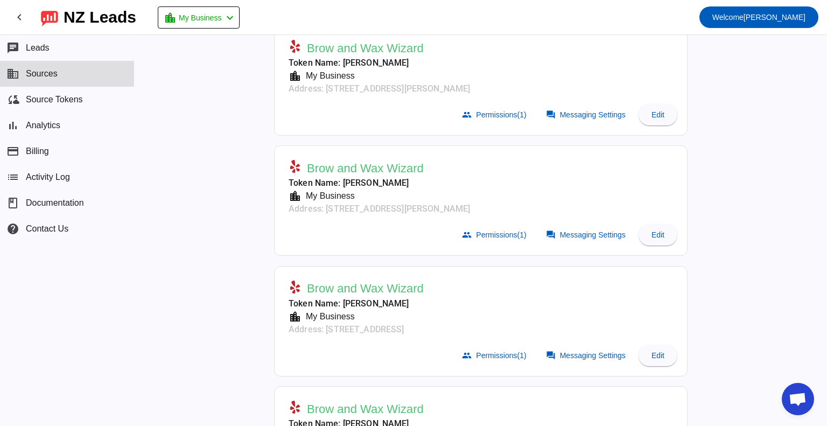
scroll to position [127, 0]
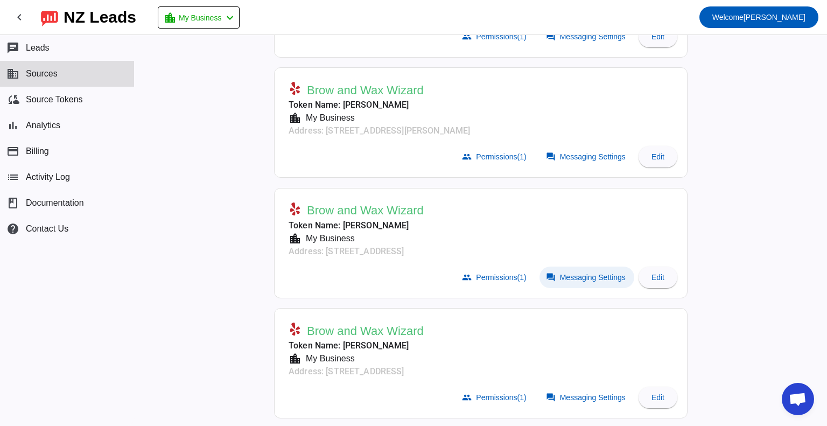
click at [591, 275] on span "Messaging Settings" at bounding box center [593, 277] width 66 height 9
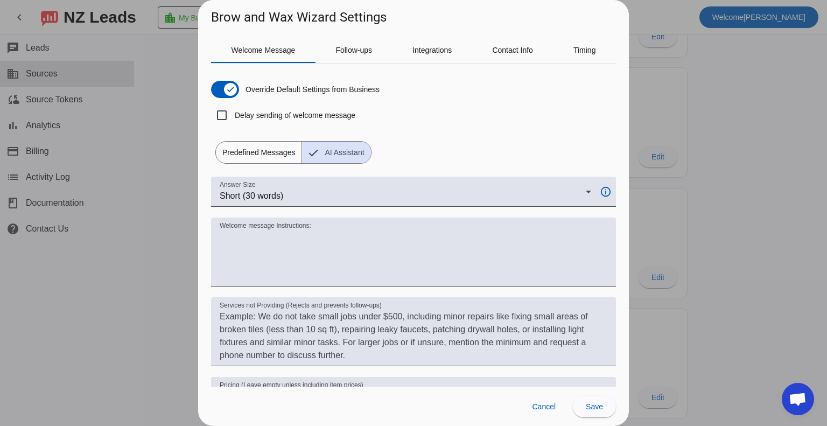
click at [255, 151] on span "Predefined Messages" at bounding box center [259, 153] width 86 height 22
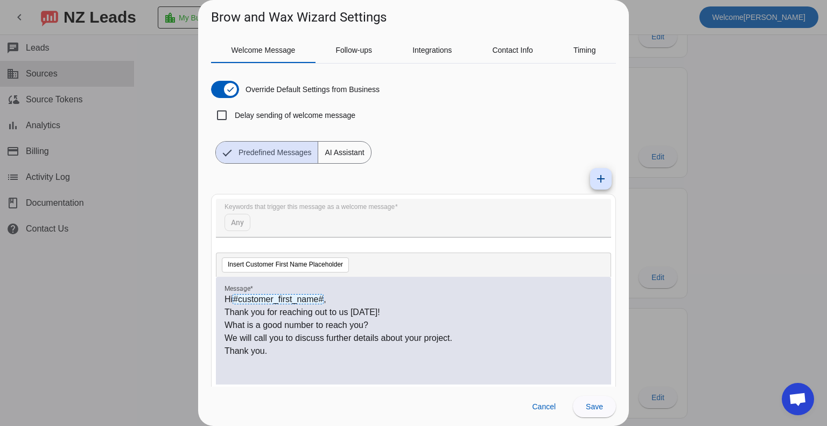
drag, startPoint x: 281, startPoint y: 366, endPoint x: 275, endPoint y: 361, distance: 7.7
click at [281, 366] on div "Hi #customer_first_name# , Thank you for reaching out to us [DATE]! What is a g…" at bounding box center [414, 336] width 378 height 87
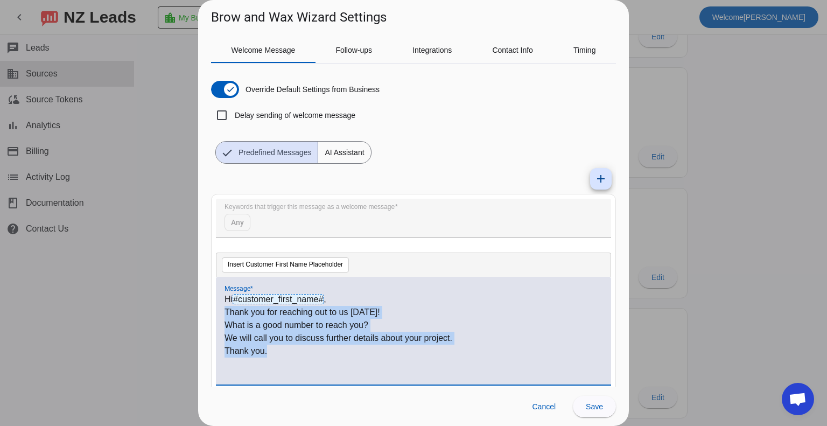
drag, startPoint x: 272, startPoint y: 352, endPoint x: 221, endPoint y: 312, distance: 64.7
click at [221, 312] on div "Hi #customer_first_name# , Thank you for reaching out to us [DATE]! What is a g…" at bounding box center [413, 331] width 395 height 108
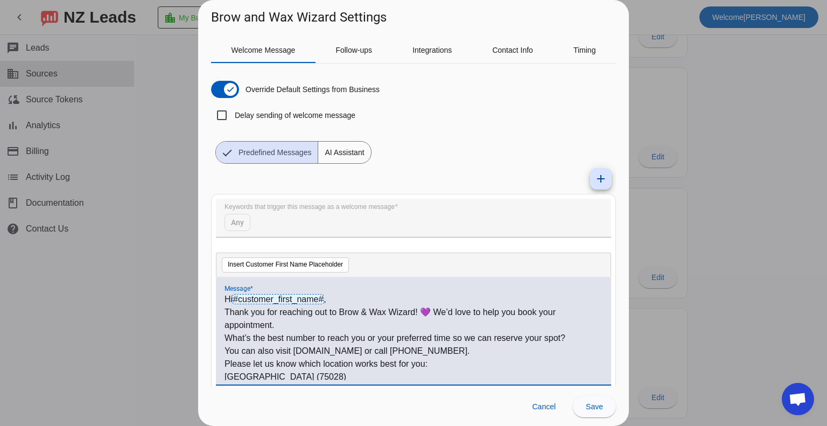
scroll to position [41, 0]
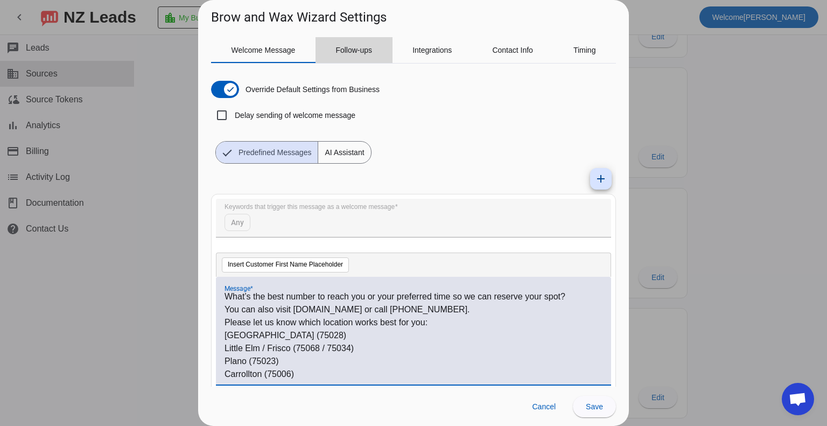
click at [360, 43] on span "Follow-ups" at bounding box center [353, 50] width 37 height 26
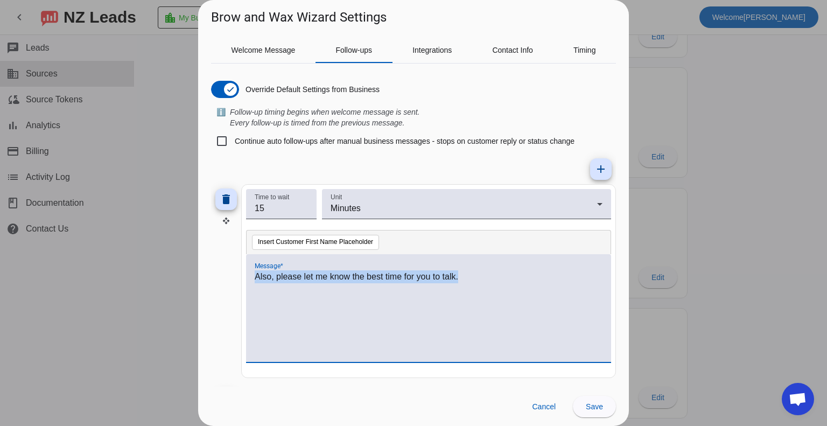
drag, startPoint x: 463, startPoint y: 277, endPoint x: 221, endPoint y: 278, distance: 241.7
click at [226, 282] on div "delete Time to wait 15 Unit Minutes Insert Customer First Name Placeholder Mess…" at bounding box center [413, 281] width 405 height 194
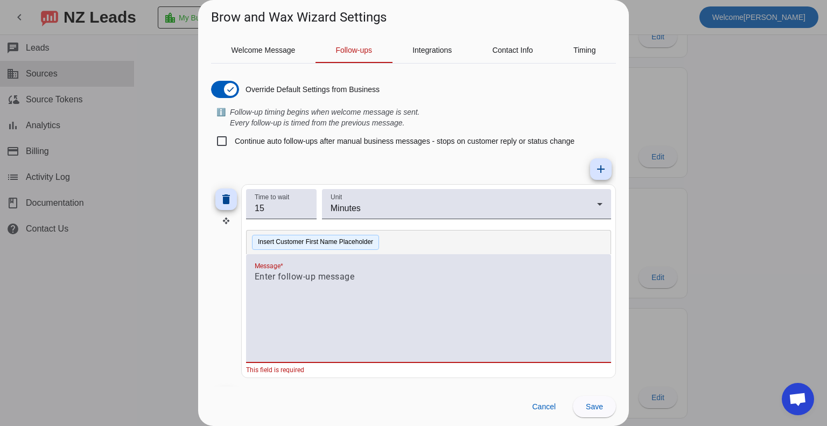
click at [292, 241] on button "Insert Customer First Name Placeholder" at bounding box center [315, 242] width 127 height 15
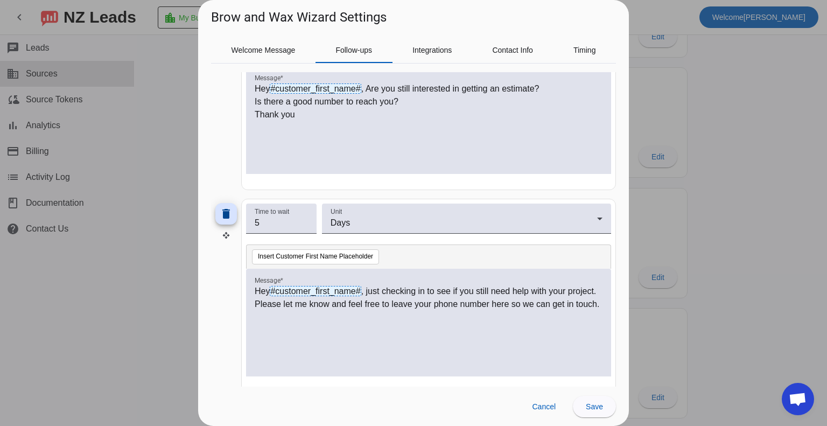
scroll to position [604, 0]
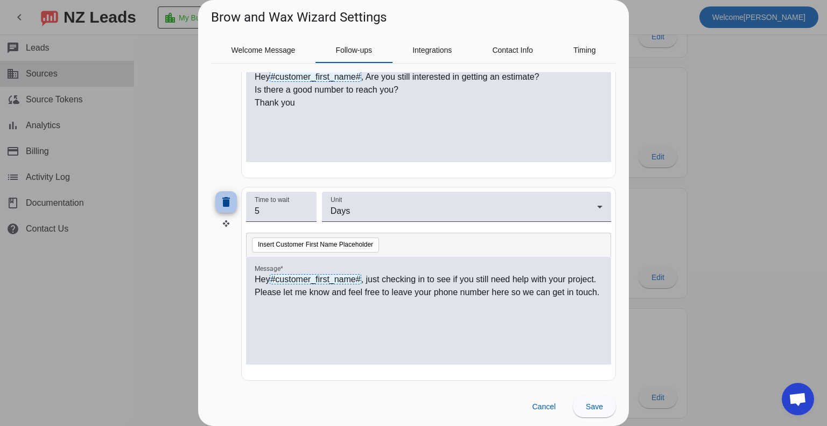
click at [228, 198] on mat-icon "delete" at bounding box center [226, 201] width 13 height 13
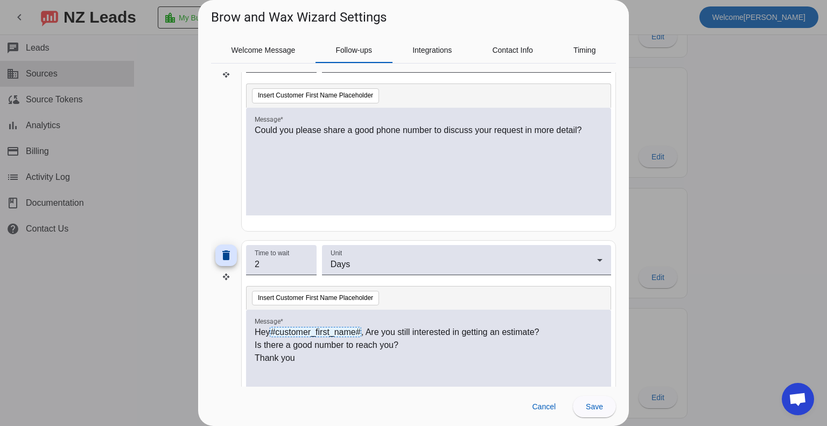
click at [229, 250] on mat-icon "delete" at bounding box center [226, 255] width 13 height 13
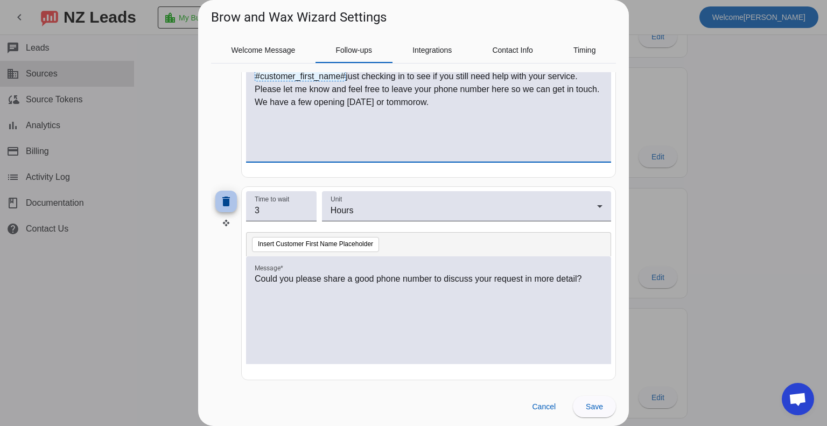
click at [226, 204] on mat-icon "delete" at bounding box center [226, 201] width 13 height 13
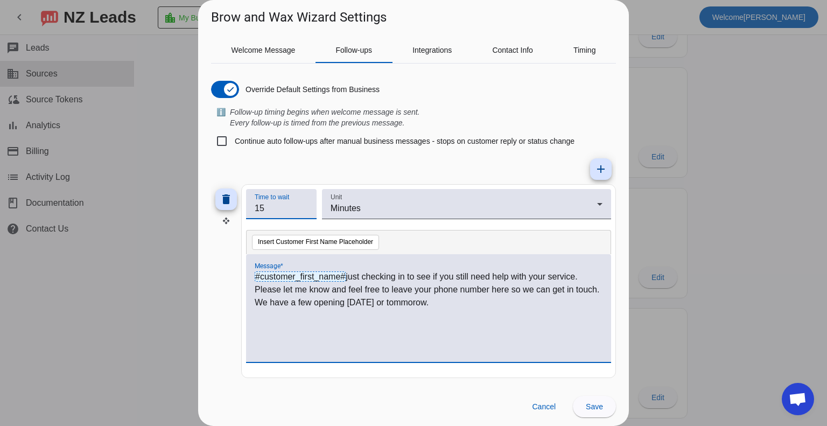
drag, startPoint x: 269, startPoint y: 208, endPoint x: 247, endPoint y: 208, distance: 22.6
click at [247, 208] on div "Time to wait 15" at bounding box center [281, 204] width 71 height 30
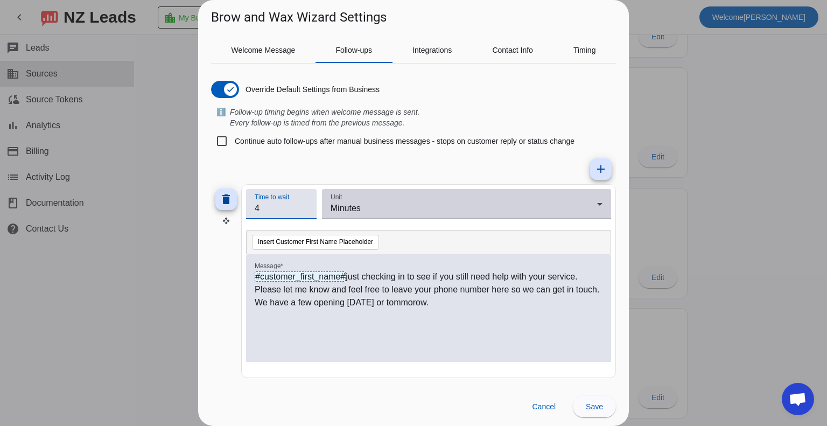
type input "4"
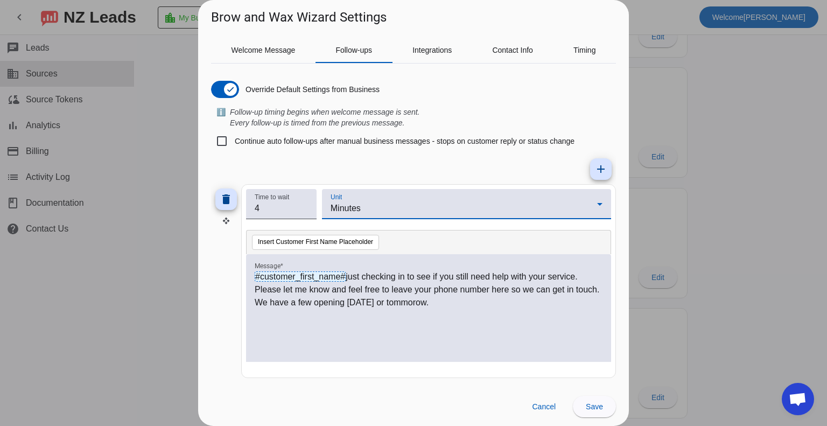
click at [600, 203] on icon at bounding box center [599, 204] width 5 height 3
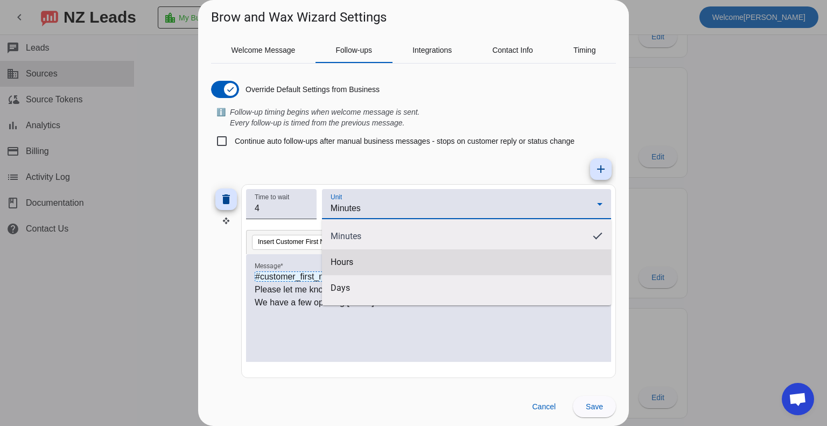
click at [353, 258] on span "Hours" at bounding box center [342, 262] width 23 height 11
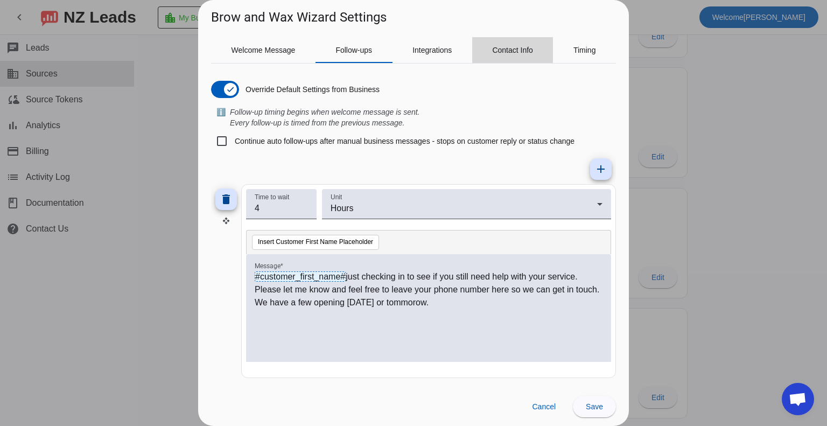
click at [502, 47] on span "Contact Info" at bounding box center [512, 50] width 41 height 8
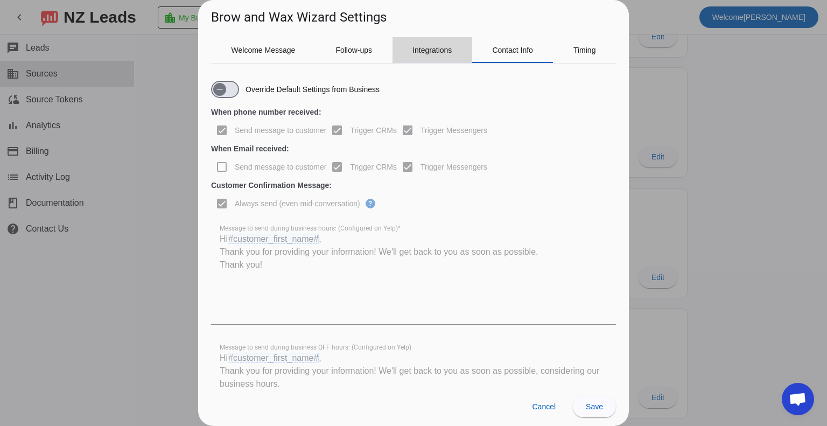
click at [436, 52] on span "Integrations" at bounding box center [431, 50] width 39 height 8
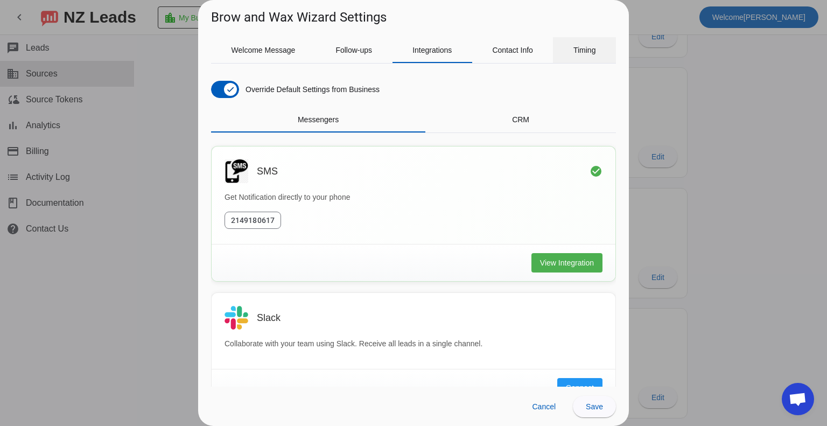
click at [569, 50] on div "Timing" at bounding box center [584, 50] width 63 height 26
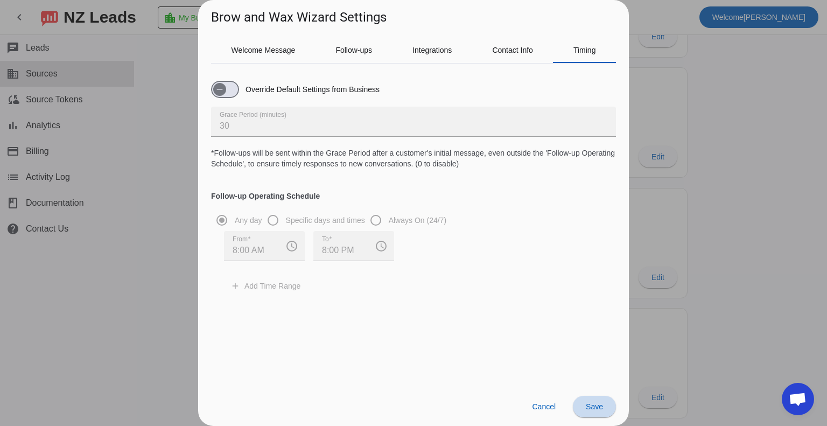
click at [597, 406] on span "Save" at bounding box center [594, 406] width 17 height 9
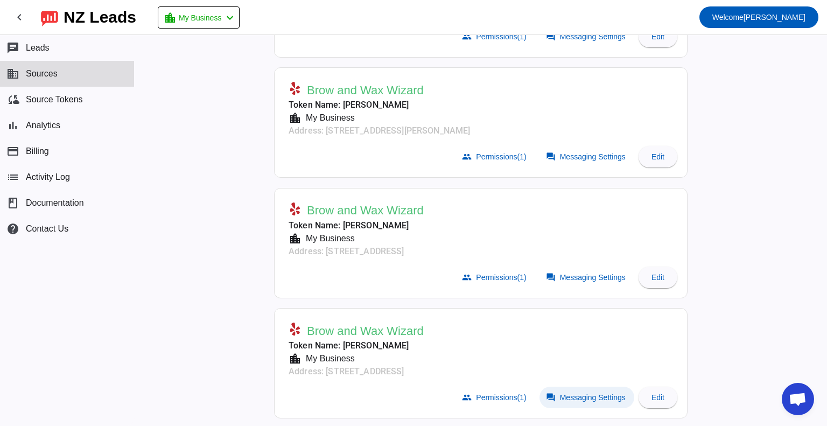
click at [585, 397] on span "Messaging Settings" at bounding box center [593, 397] width 66 height 9
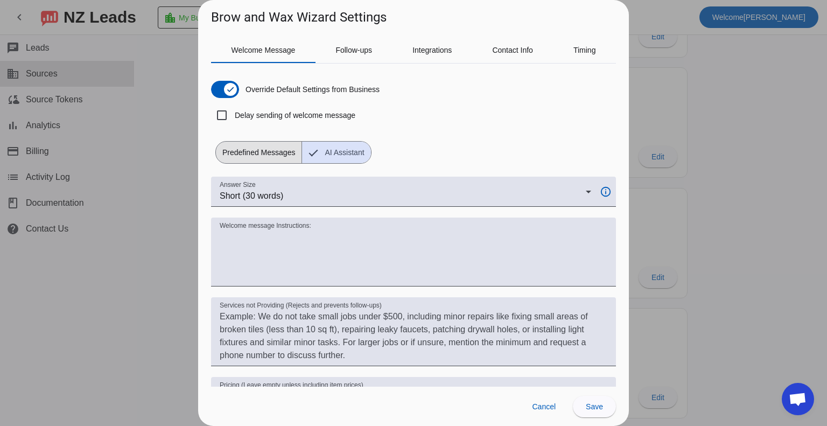
click at [261, 150] on span "Predefined Messages" at bounding box center [259, 153] width 86 height 22
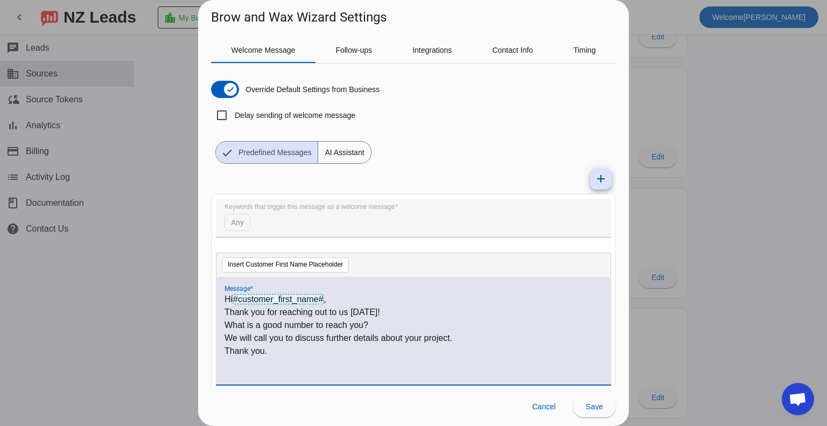
click at [282, 356] on p "Thank you." at bounding box center [414, 351] width 378 height 13
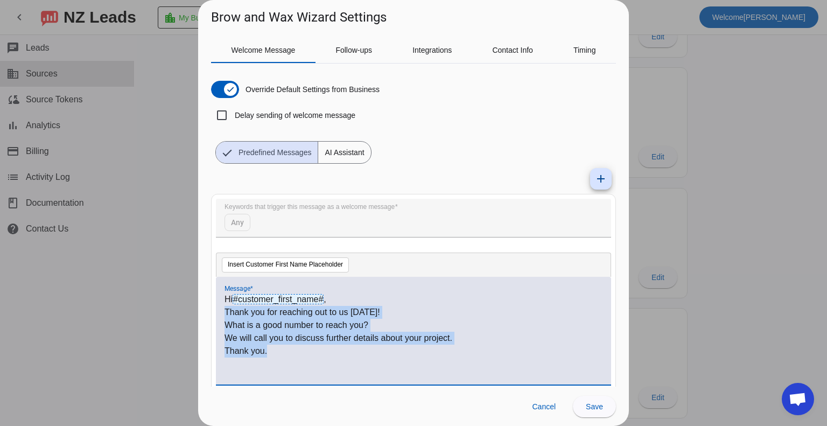
drag, startPoint x: 269, startPoint y: 350, endPoint x: 225, endPoint y: 312, distance: 58.0
click at [225, 312] on div "Hi #customer_first_name# , Thank you for reaching out to us [DATE]! What is a g…" at bounding box center [414, 336] width 378 height 87
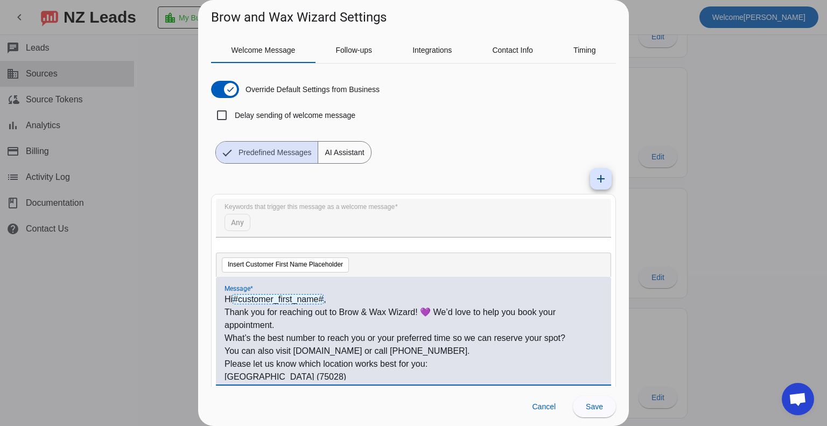
scroll to position [41, 0]
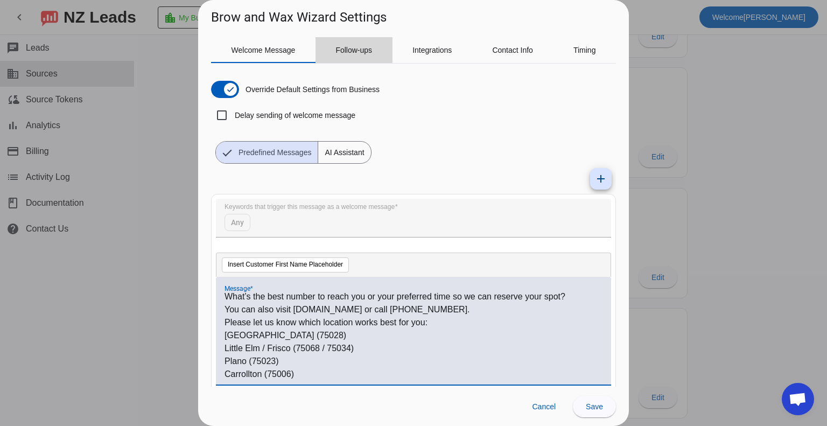
click at [352, 43] on span "Follow-ups" at bounding box center [353, 50] width 37 height 26
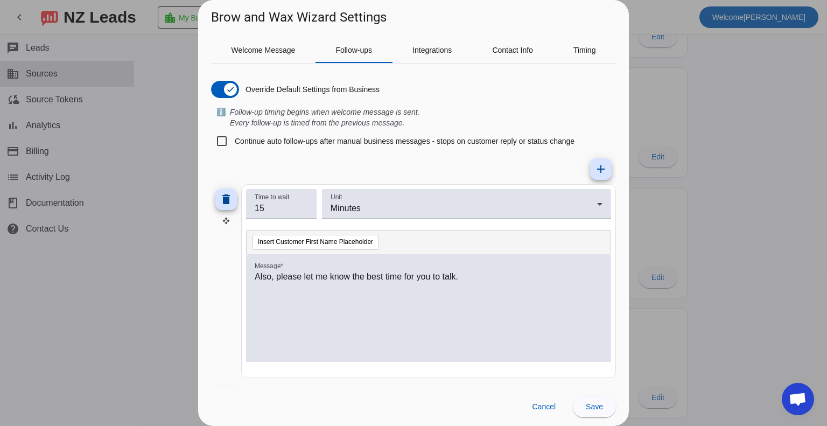
click at [483, 276] on p "Also, please let me know the best time for you to talk." at bounding box center [429, 276] width 348 height 13
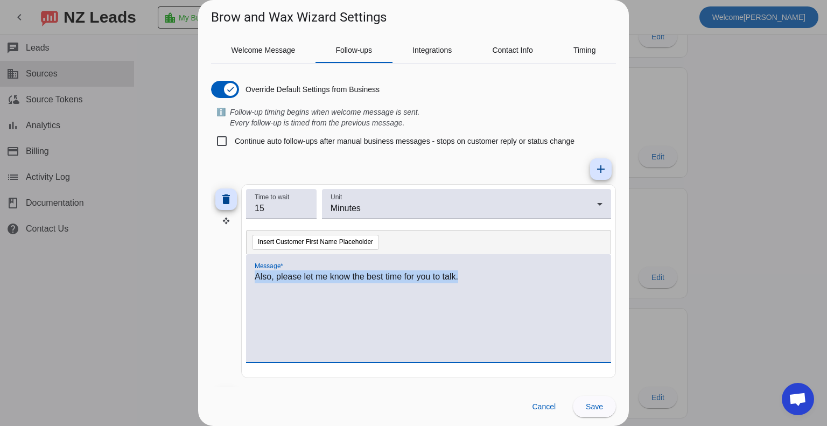
drag, startPoint x: 462, startPoint y: 277, endPoint x: 233, endPoint y: 286, distance: 229.5
click at [233, 286] on div "delete Time to wait 15 Unit Minutes Insert Customer First Name Placeholder Mess…" at bounding box center [413, 281] width 405 height 194
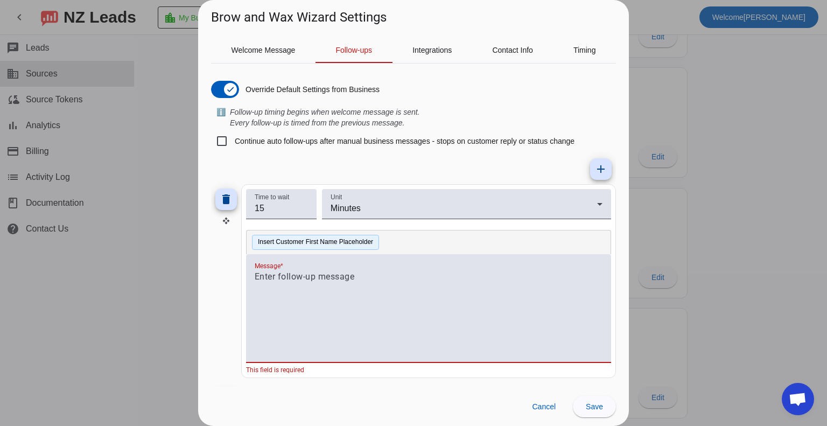
click at [322, 242] on button "Insert Customer First Name Placeholder" at bounding box center [315, 242] width 127 height 15
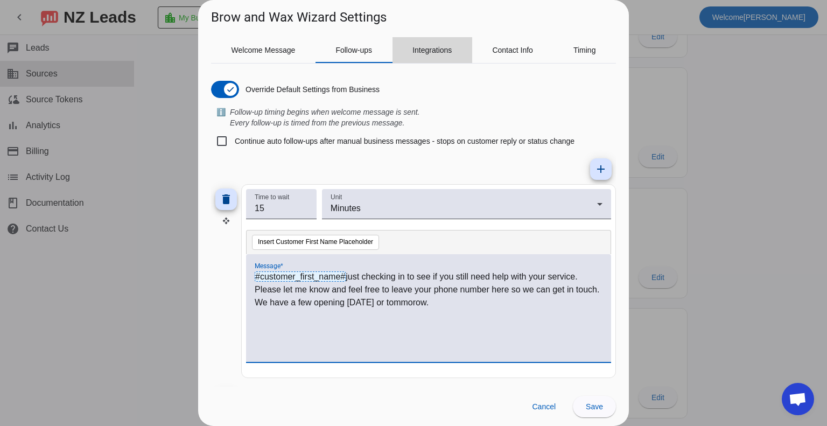
click at [442, 56] on span "Integrations" at bounding box center [431, 50] width 39 height 26
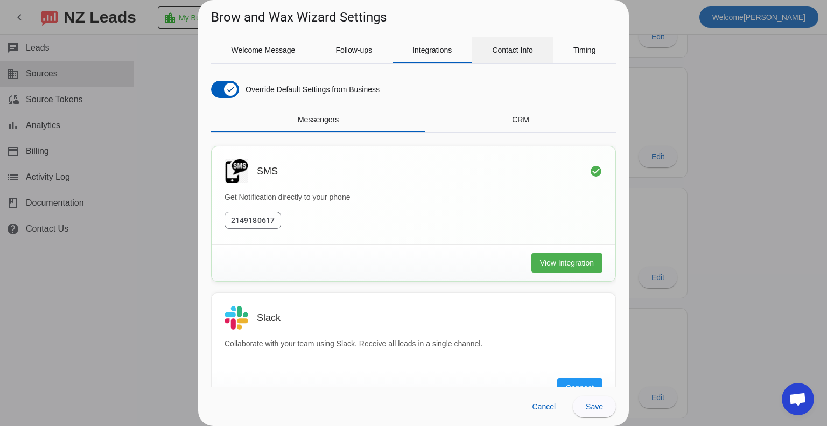
click at [513, 50] on span "Contact Info" at bounding box center [512, 50] width 41 height 8
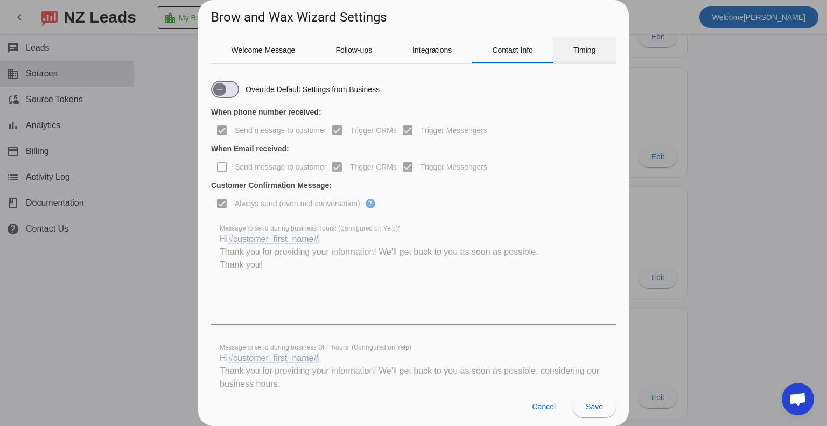
click at [586, 47] on span "Timing" at bounding box center [584, 50] width 23 height 8
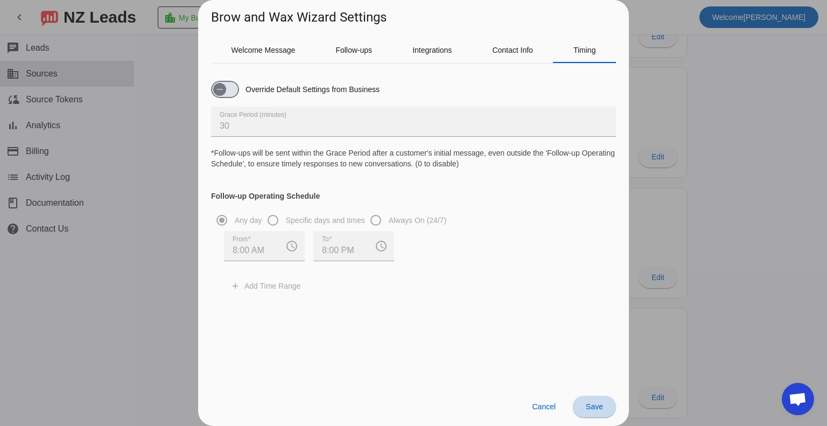
click at [591, 407] on span "Save" at bounding box center [594, 406] width 17 height 9
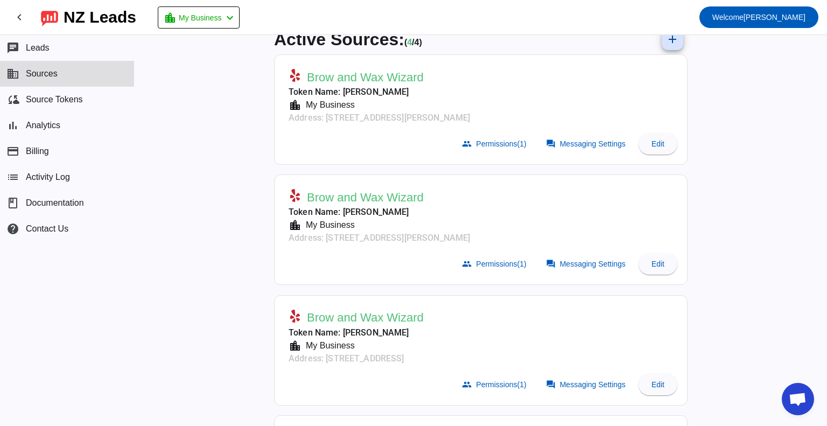
scroll to position [19, 0]
click at [482, 381] on span "Permissions (1)" at bounding box center [501, 385] width 50 height 9
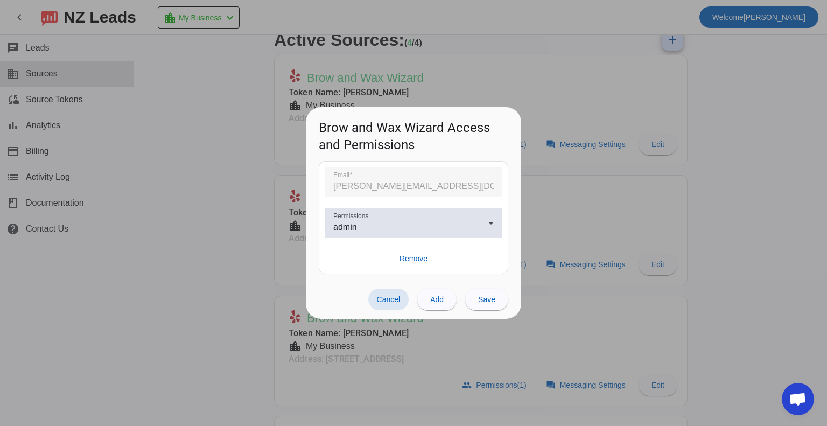
drag, startPoint x: 392, startPoint y: 302, endPoint x: 405, endPoint y: 303, distance: 13.0
click at [392, 299] on span "Cancel" at bounding box center [389, 299] width 24 height 9
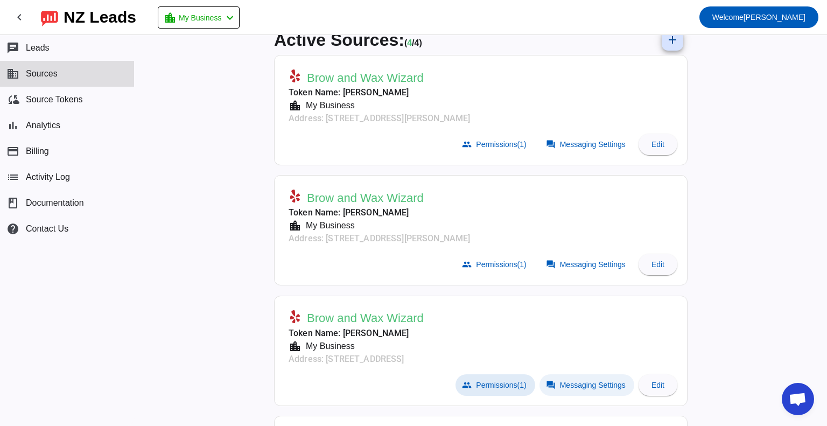
click at [590, 386] on span "Messaging Settings" at bounding box center [593, 385] width 66 height 9
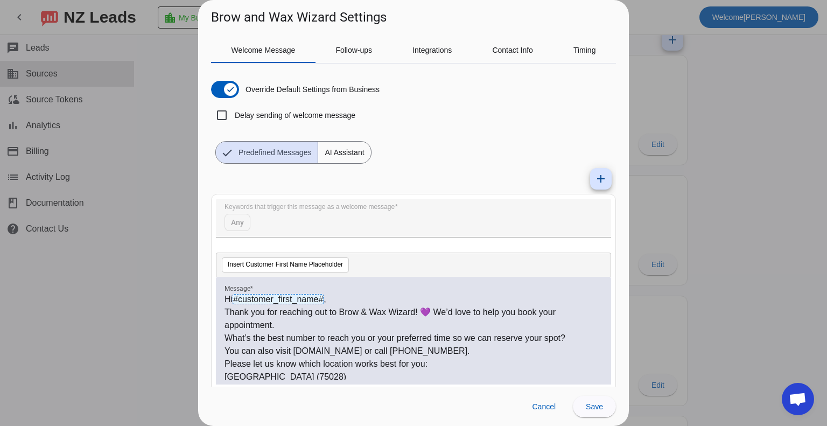
scroll to position [41, 0]
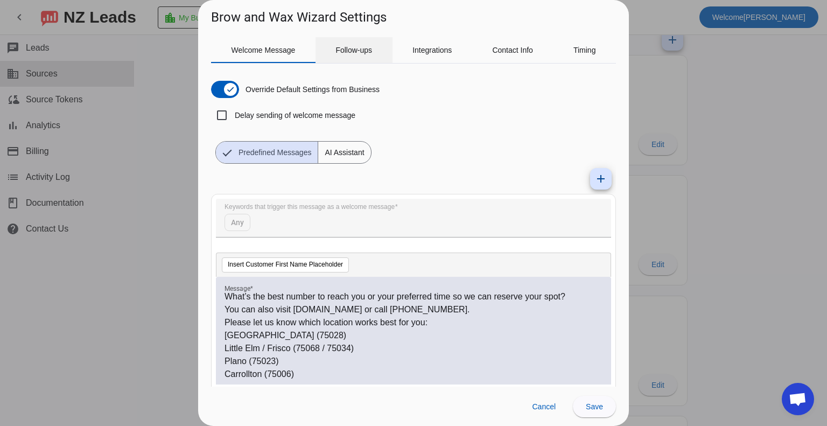
click at [362, 47] on span "Follow-ups" at bounding box center [353, 50] width 37 height 8
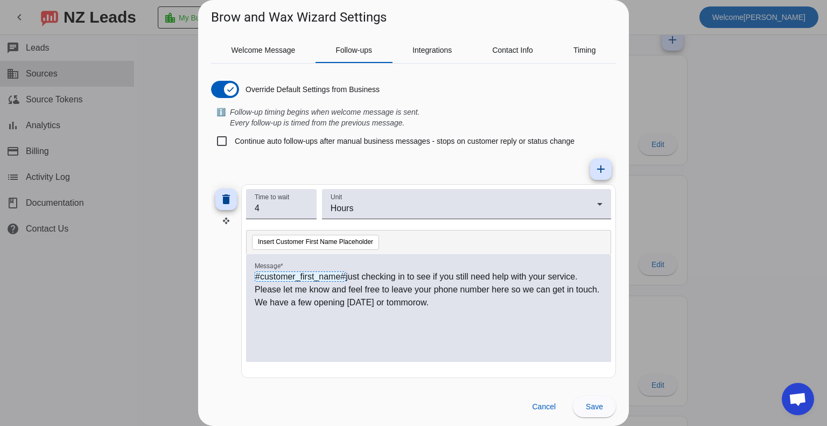
click at [719, 143] on div at bounding box center [413, 213] width 827 height 426
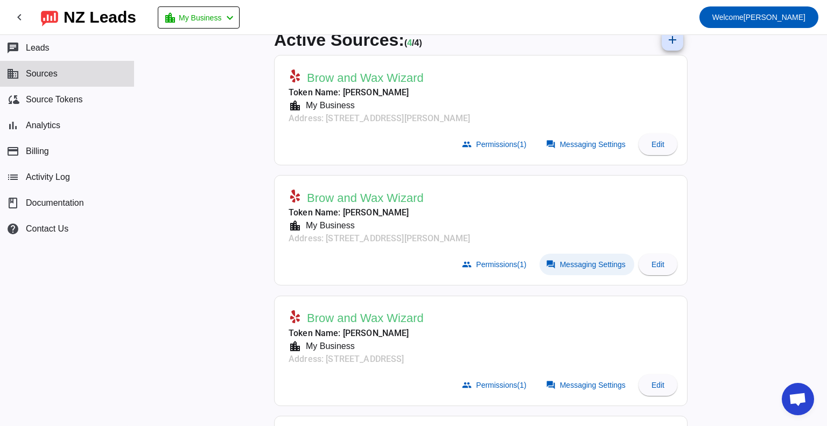
click at [591, 260] on span "Messaging Settings" at bounding box center [593, 264] width 66 height 9
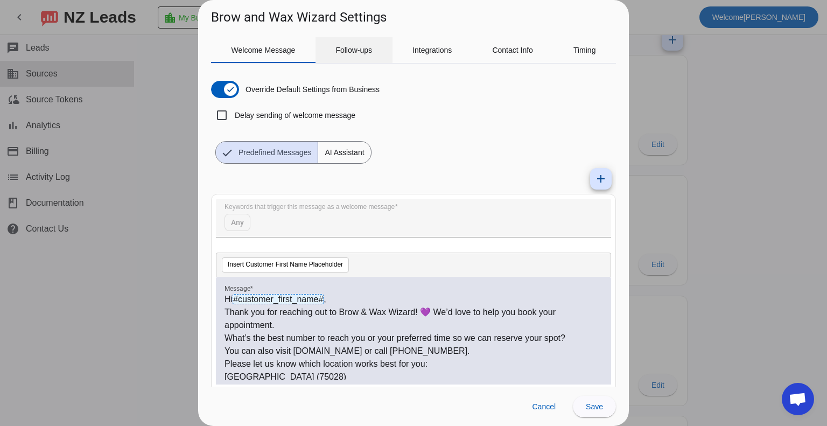
click at [354, 49] on span "Follow-ups" at bounding box center [353, 50] width 37 height 8
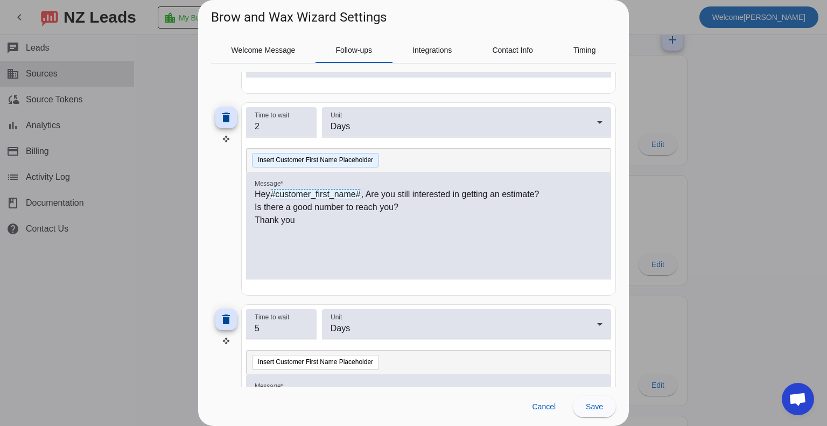
scroll to position [604, 0]
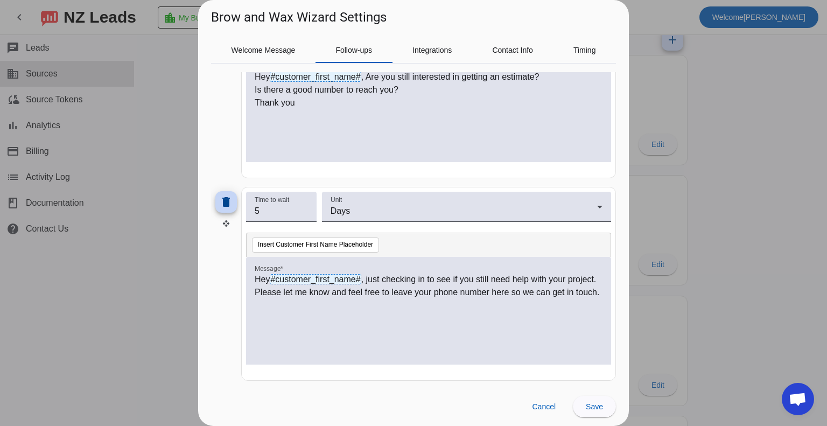
click at [225, 200] on mat-icon "delete" at bounding box center [226, 201] width 13 height 13
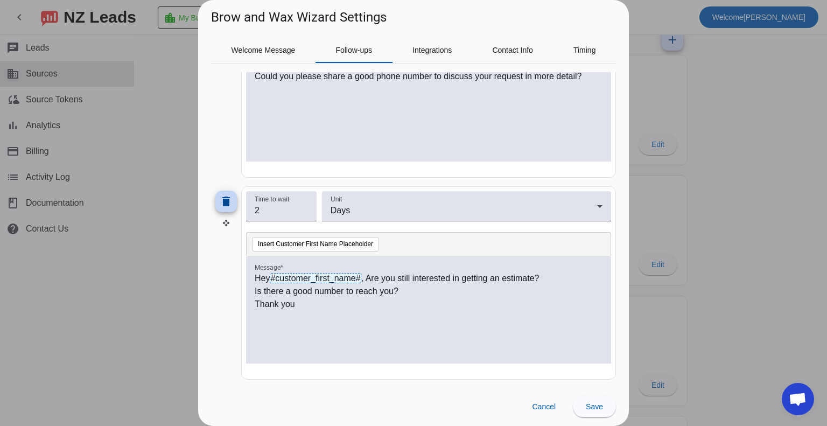
click at [227, 200] on mat-icon "delete" at bounding box center [226, 201] width 13 height 13
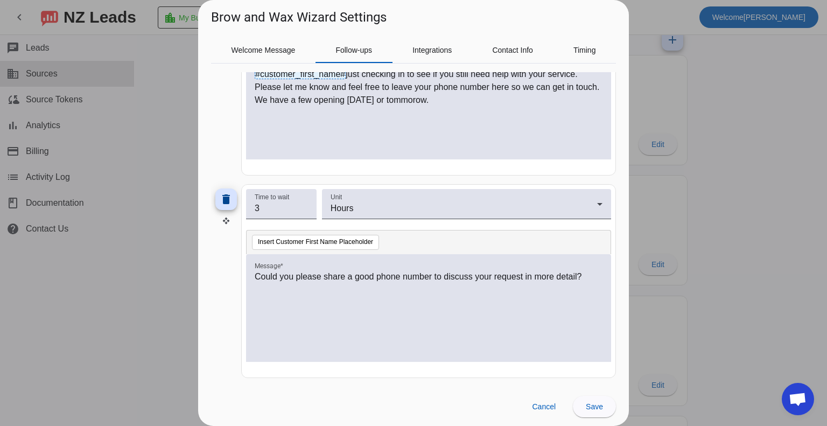
scroll to position [200, 0]
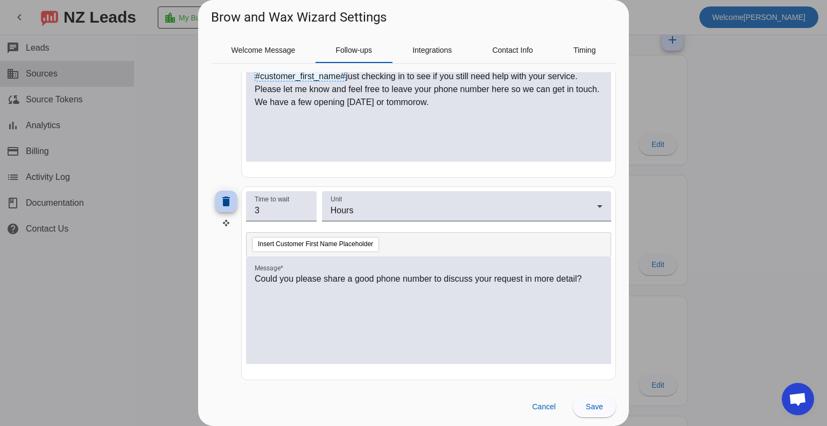
click at [227, 200] on mat-icon "delete" at bounding box center [226, 201] width 13 height 13
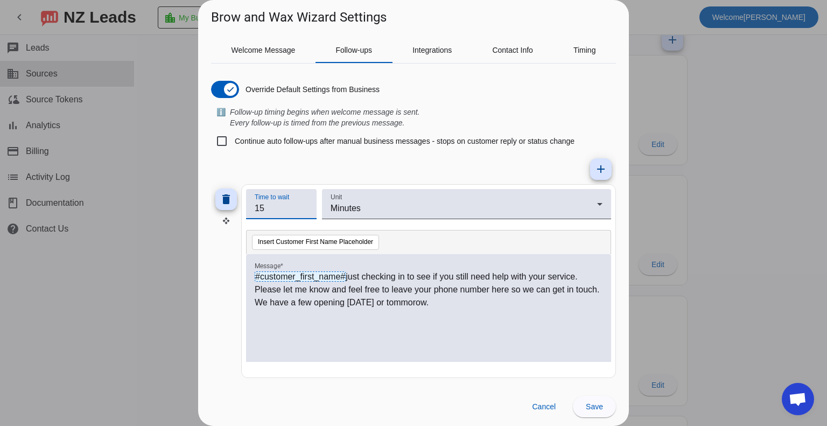
drag, startPoint x: 278, startPoint y: 205, endPoint x: 240, endPoint y: 211, distance: 38.7
click at [240, 211] on div "delete Time to wait 15 Unit Minutes Insert Customer First Name Placeholder Mess…" at bounding box center [413, 281] width 405 height 194
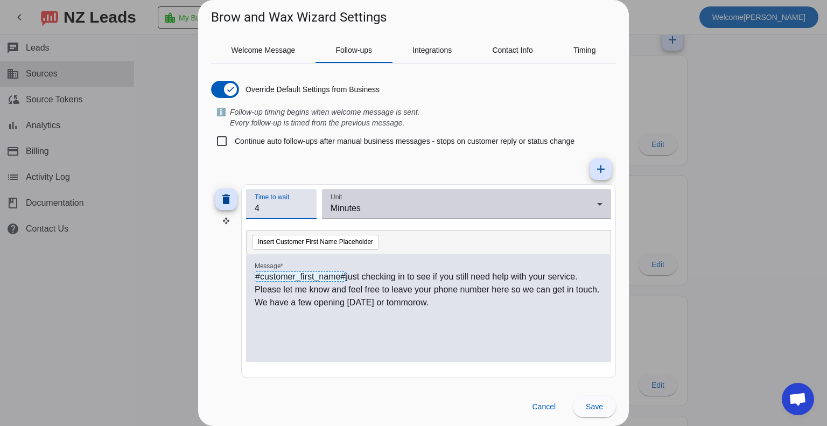
type input "4"
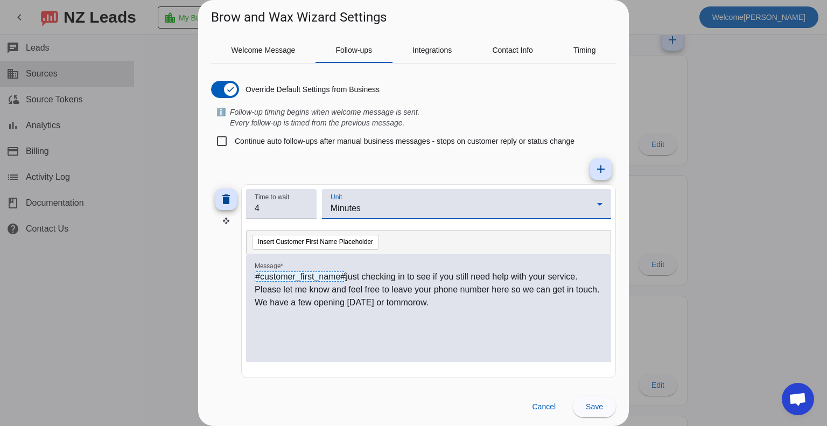
click at [394, 211] on div "Minutes" at bounding box center [464, 208] width 267 height 13
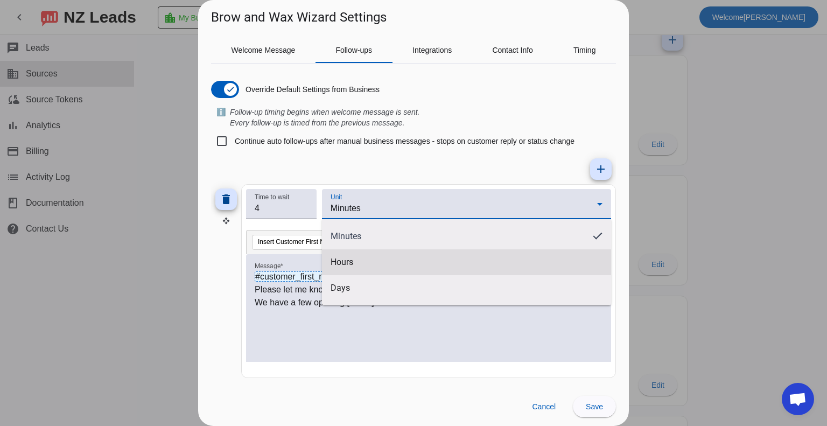
click at [338, 258] on span "Hours" at bounding box center [342, 262] width 23 height 11
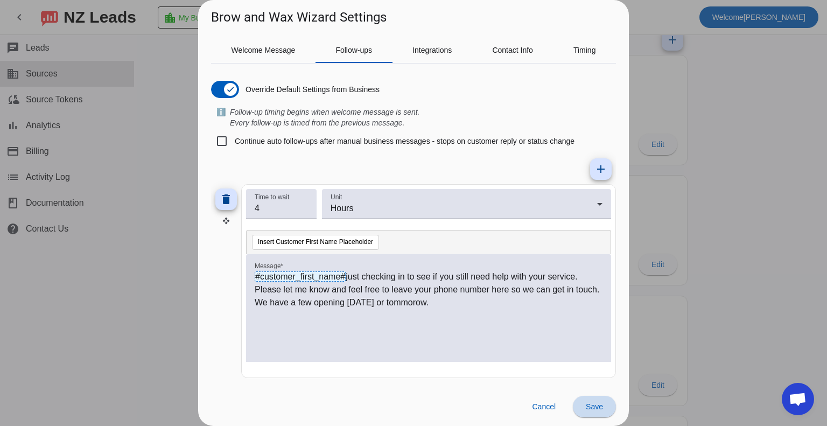
click at [599, 417] on span at bounding box center [594, 407] width 43 height 26
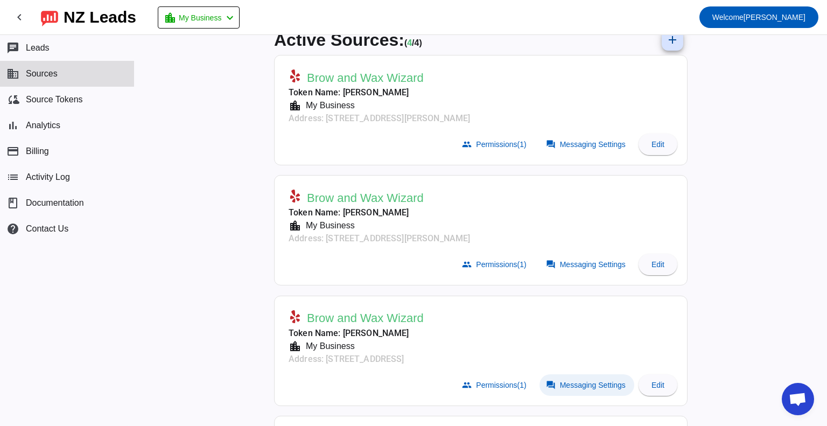
click at [588, 383] on span "Messaging Settings" at bounding box center [593, 385] width 66 height 9
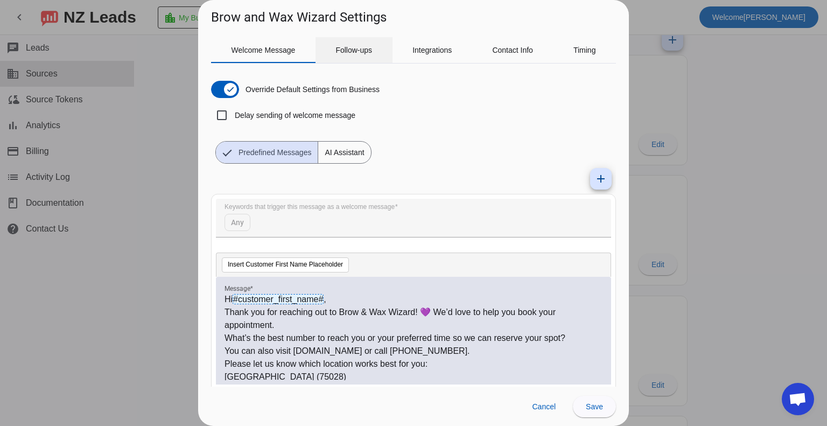
click at [363, 43] on span "Follow-ups" at bounding box center [353, 50] width 37 height 26
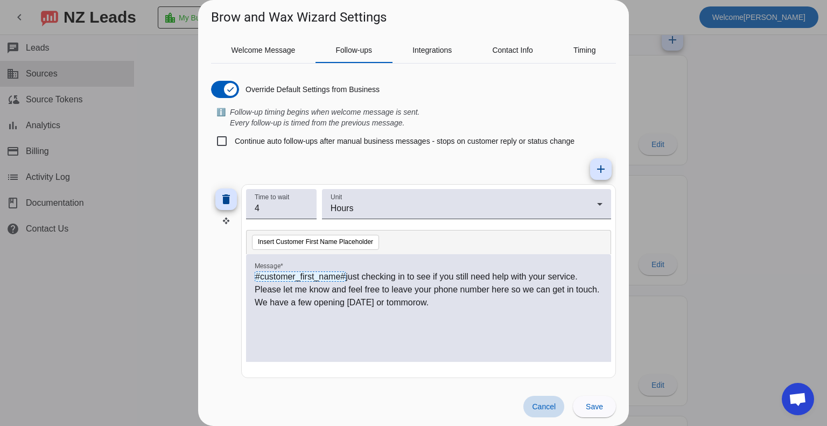
click at [556, 401] on span at bounding box center [543, 407] width 41 height 22
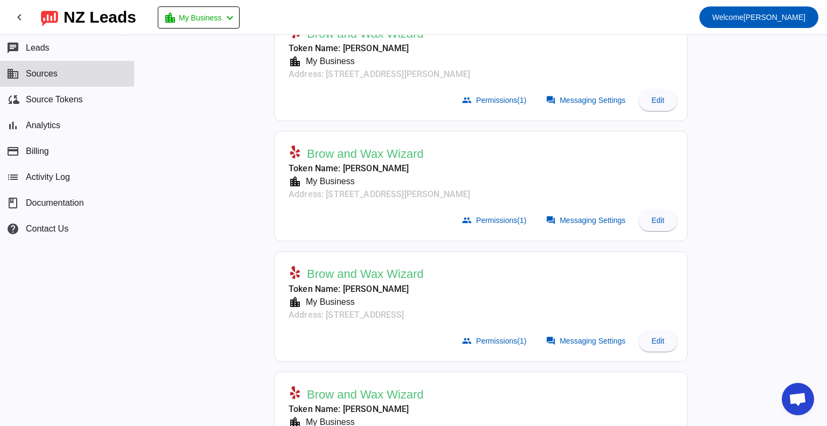
scroll to position [127, 0]
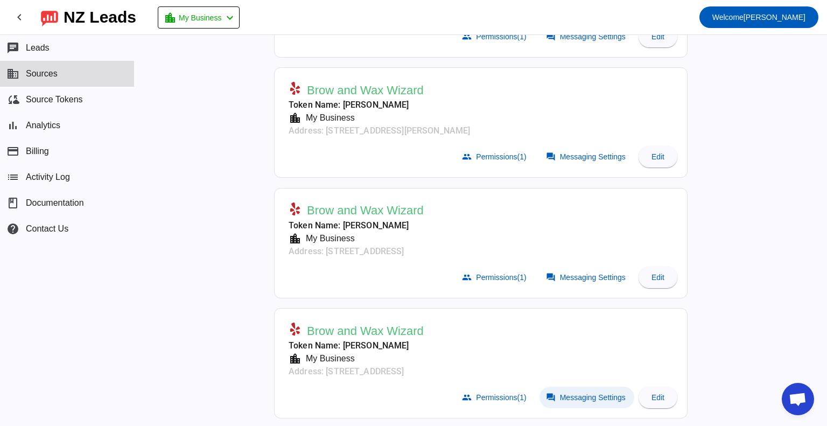
click at [588, 400] on span at bounding box center [586, 398] width 95 height 22
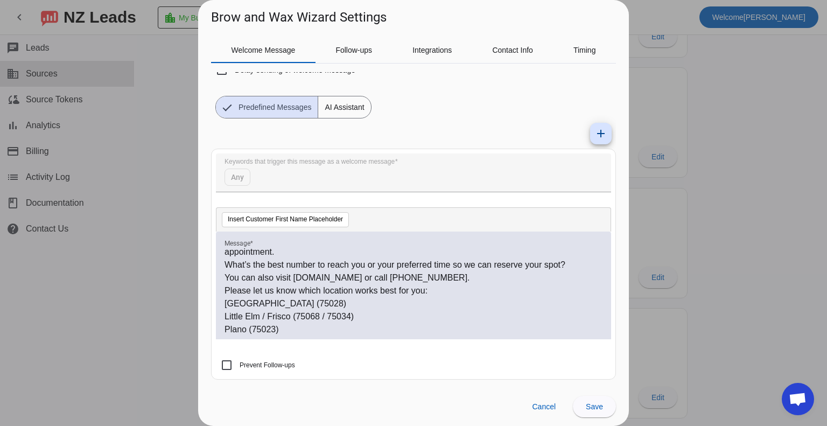
scroll to position [41, 0]
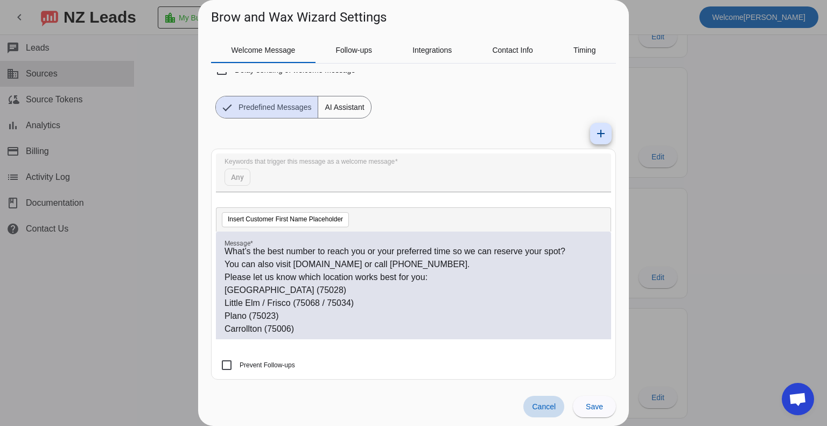
click at [557, 407] on span at bounding box center [543, 407] width 41 height 22
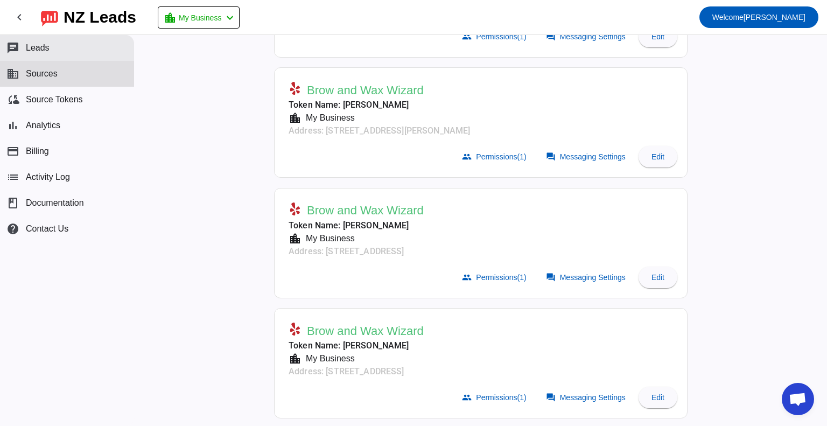
click at [41, 52] on span "Leads" at bounding box center [38, 48] width 24 height 10
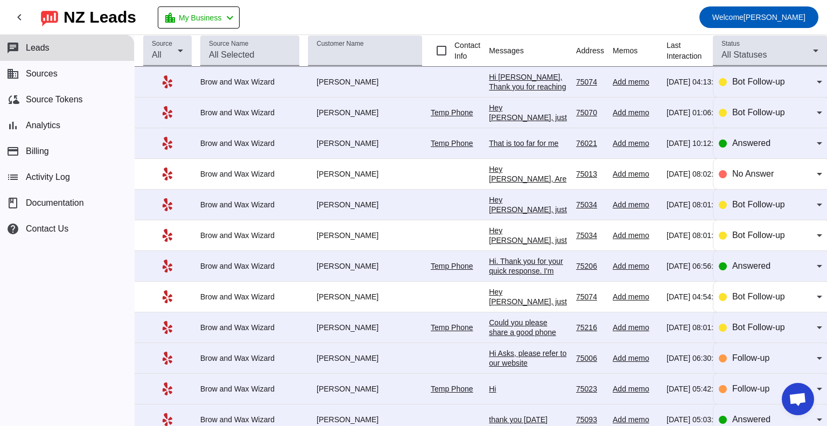
click at [558, 75] on div "Hi [PERSON_NAME], Thank you for reaching out to Brow & Wax Wizard! 💜 We'd love …" at bounding box center [528, 198] width 79 height 252
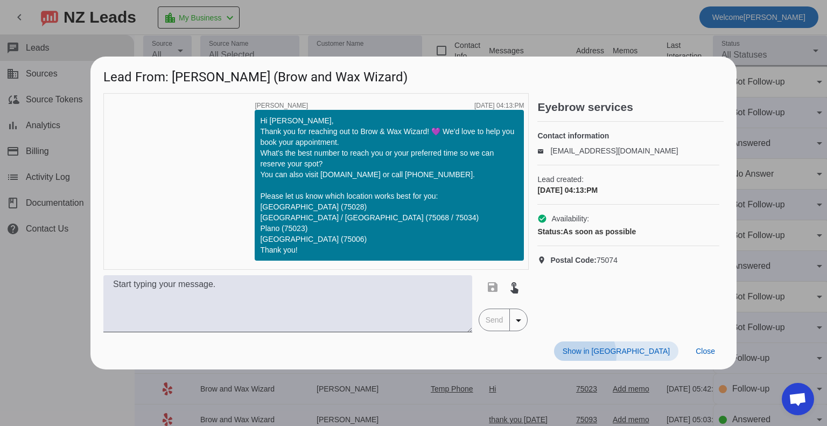
click at [638, 355] on span "Show in [GEOGRAPHIC_DATA]" at bounding box center [616, 351] width 107 height 9
